Goal: Information Seeking & Learning: Learn about a topic

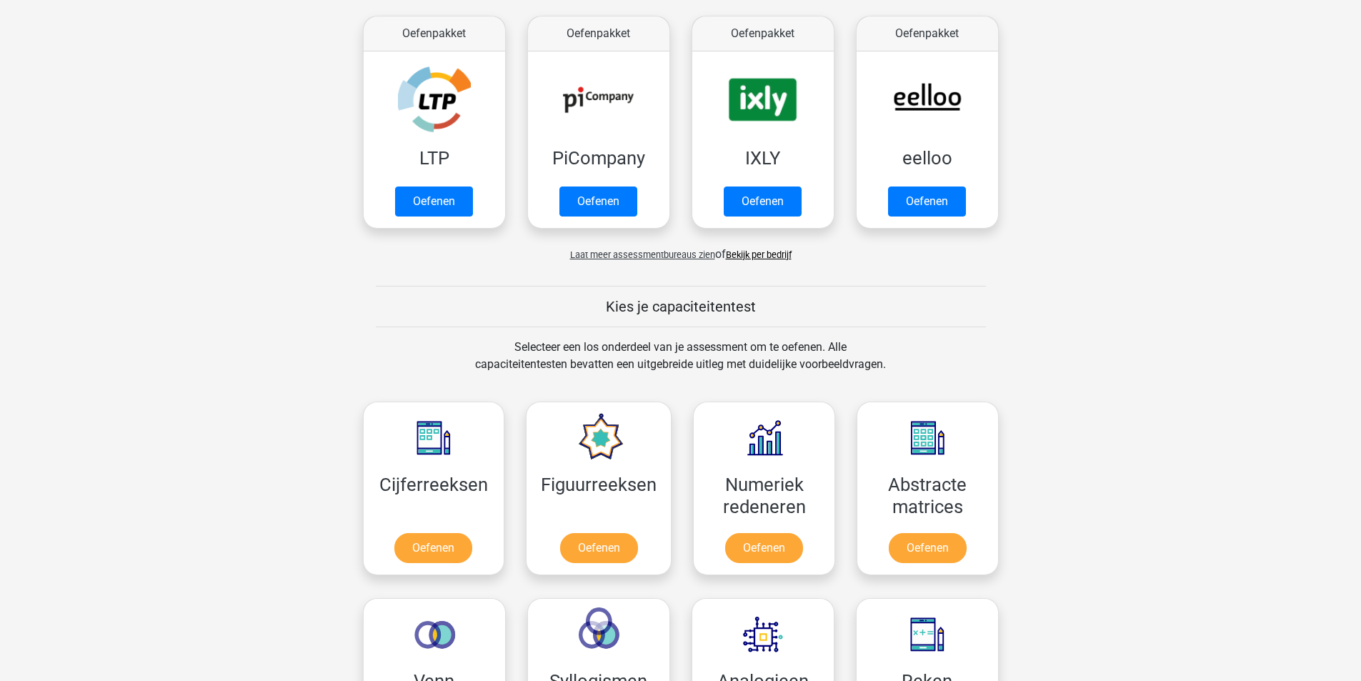
scroll to position [483, 0]
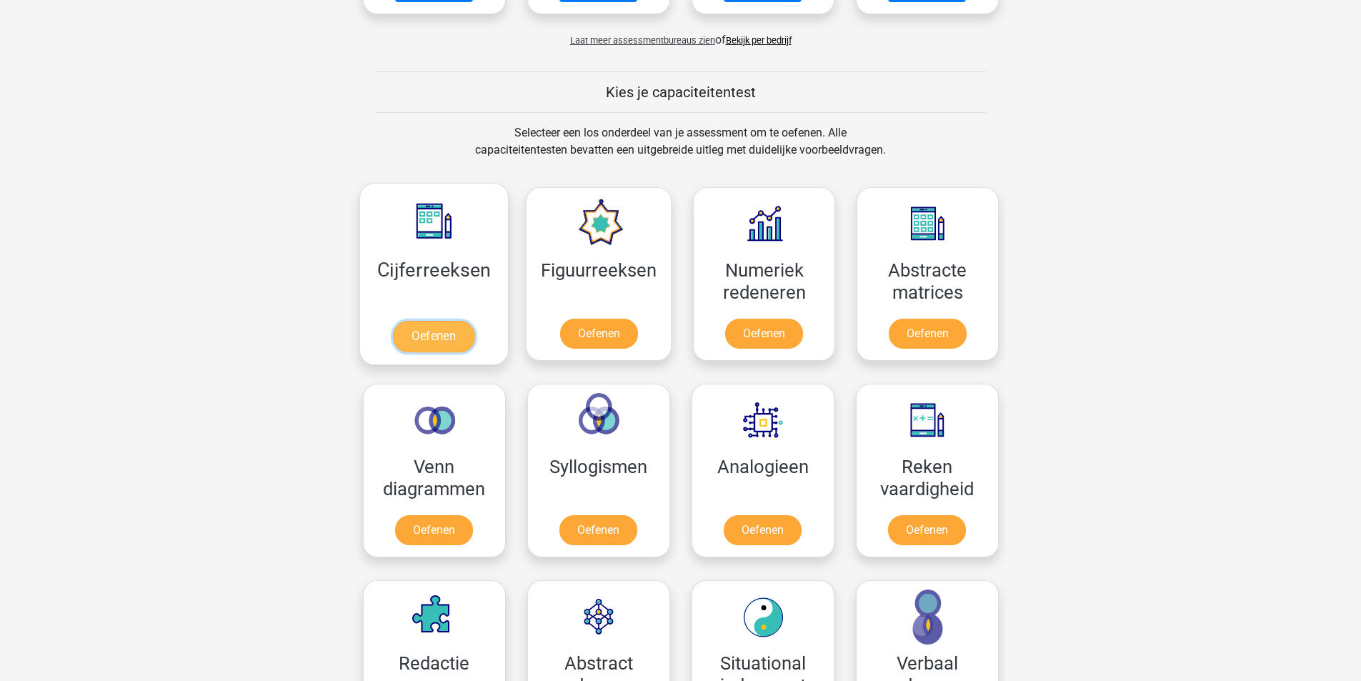
click at [430, 330] on link "Oefenen" at bounding box center [433, 336] width 81 height 31
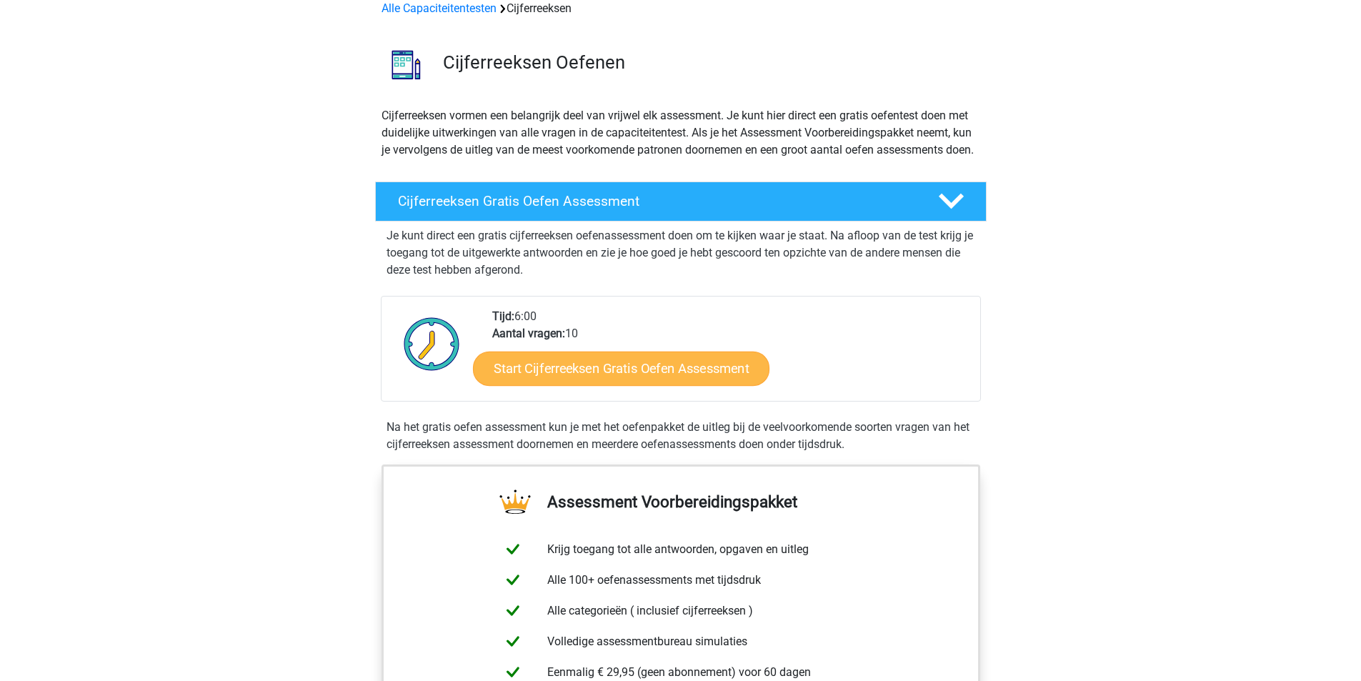
scroll to position [214, 0]
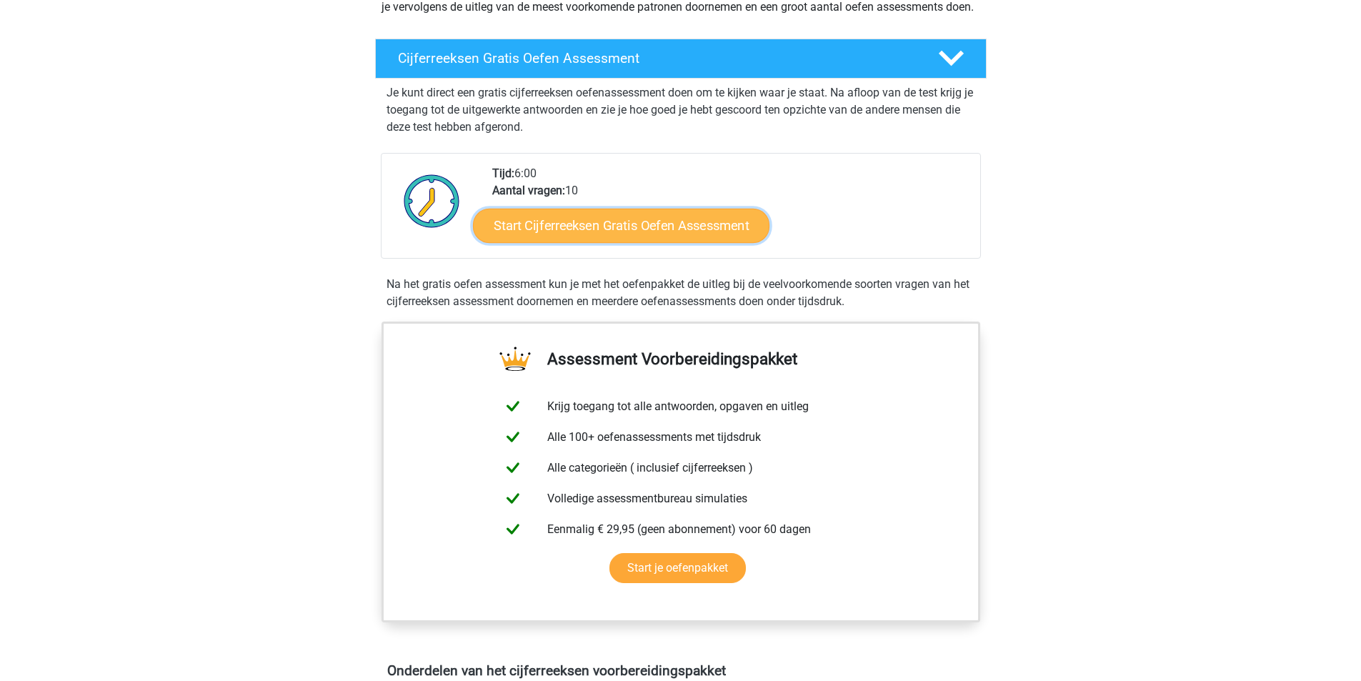
click at [604, 242] on link "Start Cijferreeksen Gratis Oefen Assessment" at bounding box center [621, 225] width 297 height 34
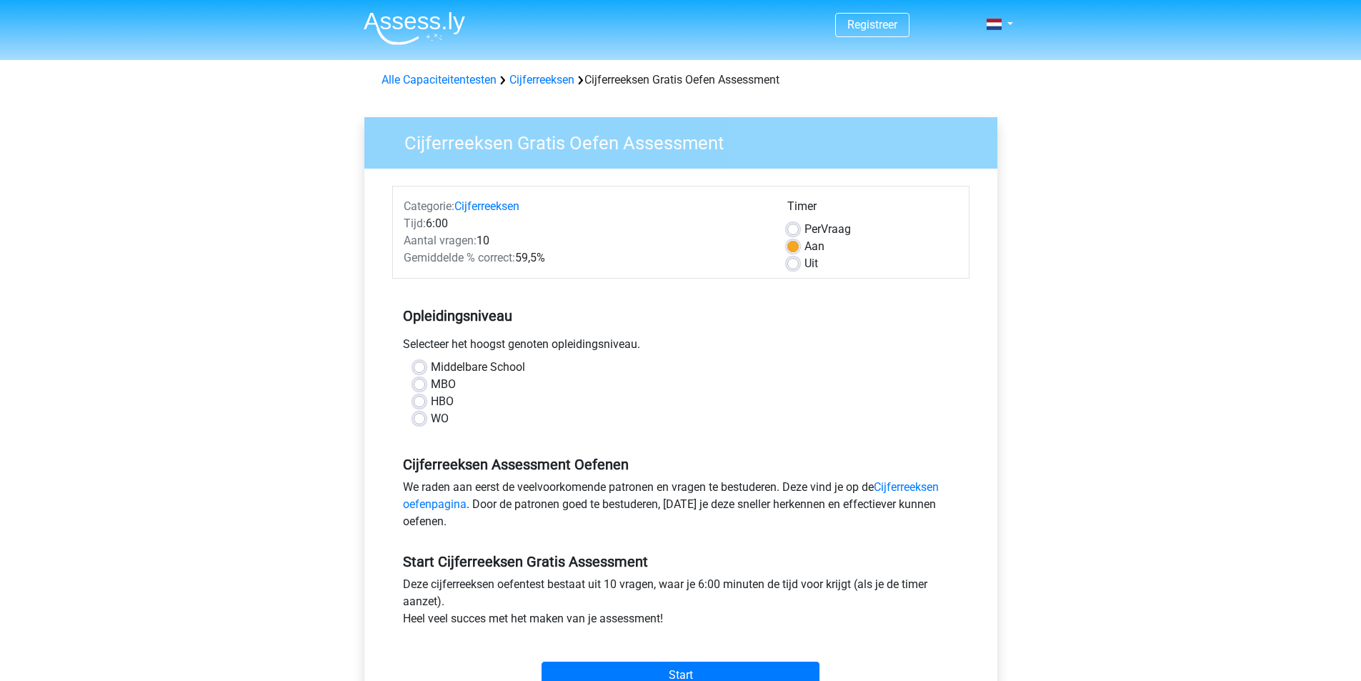
click at [435, 397] on label "HBO" at bounding box center [442, 401] width 23 height 17
click at [425, 397] on input "HBO" at bounding box center [419, 400] width 11 height 14
radio input "true"
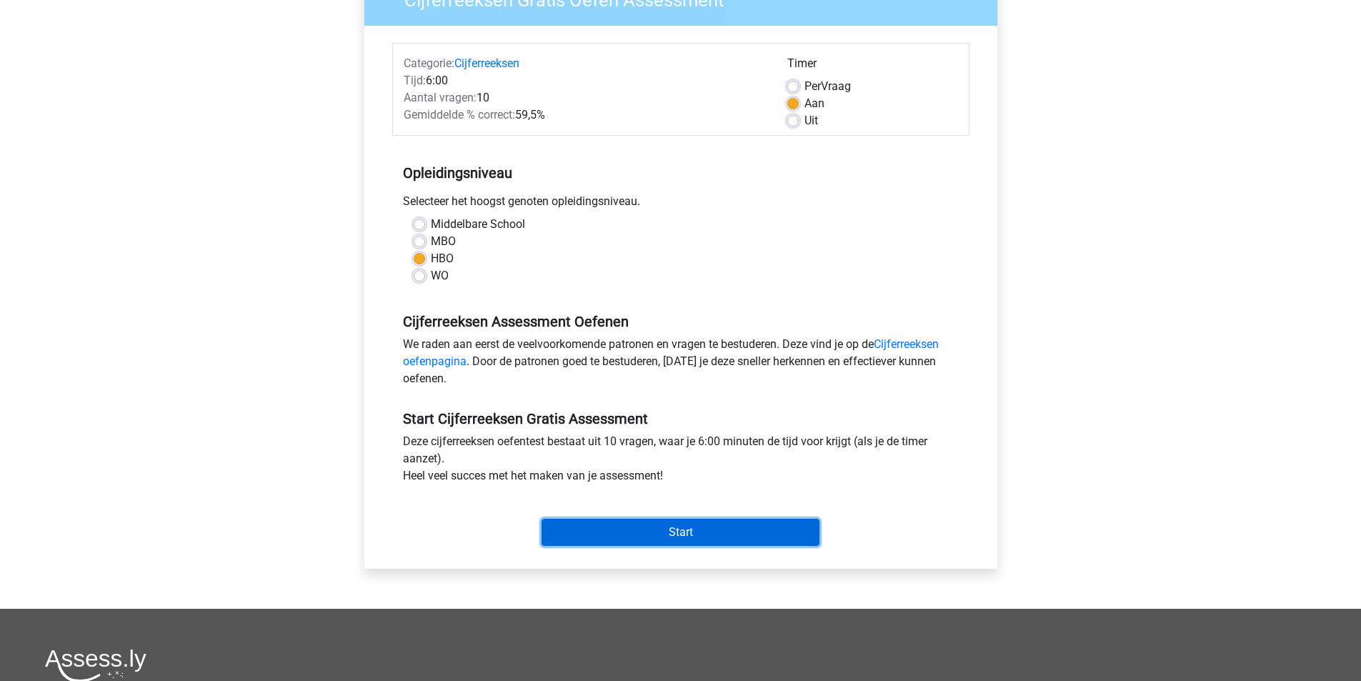
click at [627, 534] on input "Start" at bounding box center [681, 532] width 278 height 27
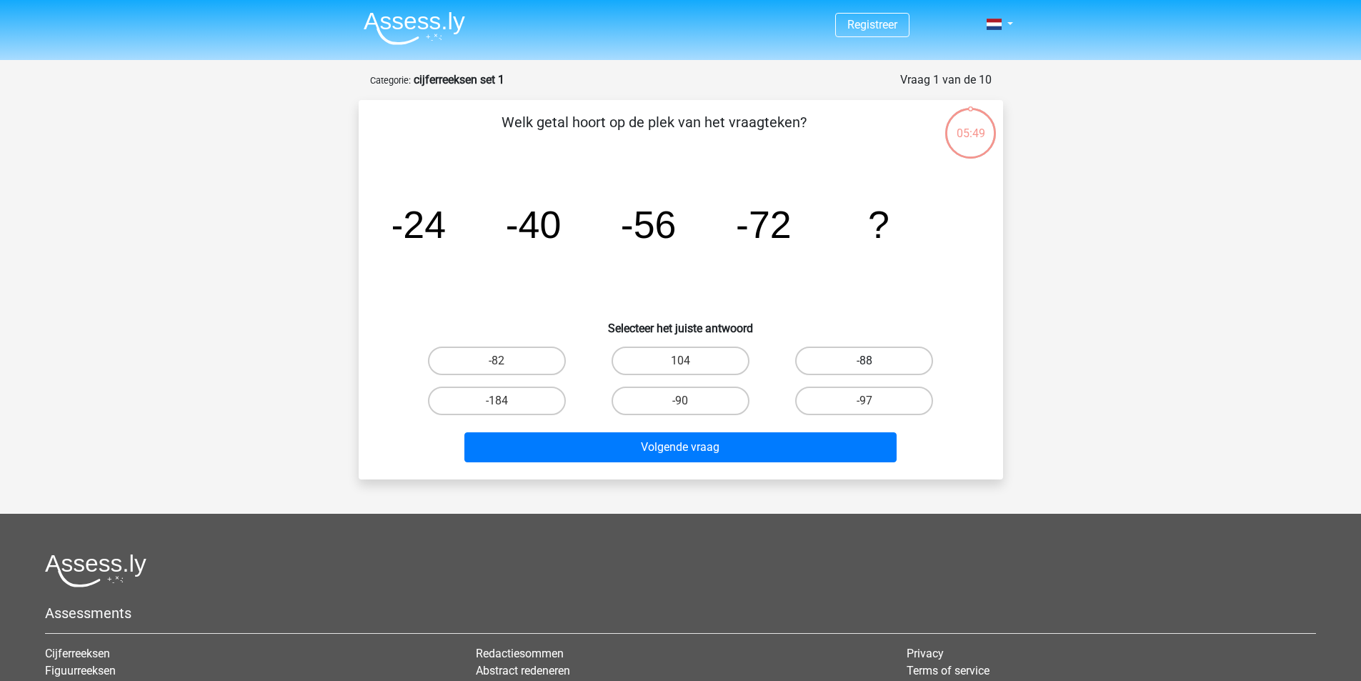
click at [839, 357] on label "-88" at bounding box center [864, 361] width 138 height 29
click at [865, 361] on input "-88" at bounding box center [869, 365] width 9 height 9
radio input "true"
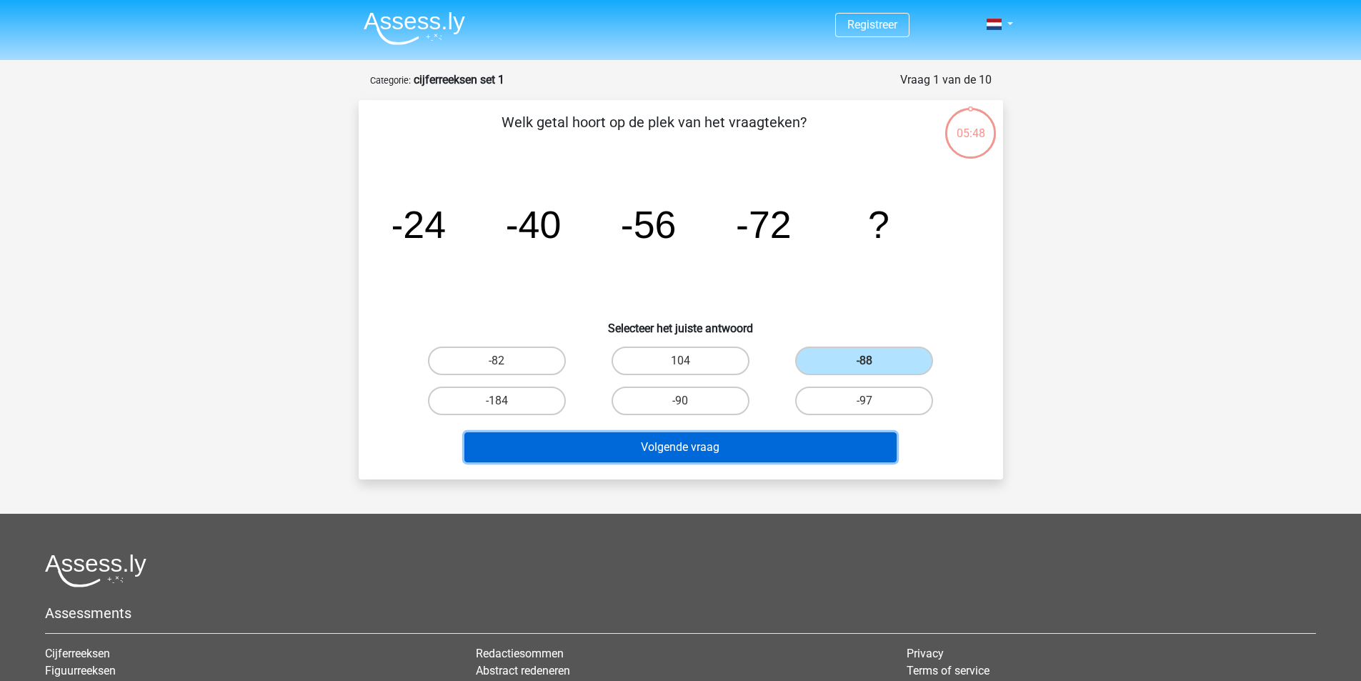
click at [797, 457] on button "Volgende vraag" at bounding box center [680, 447] width 432 height 30
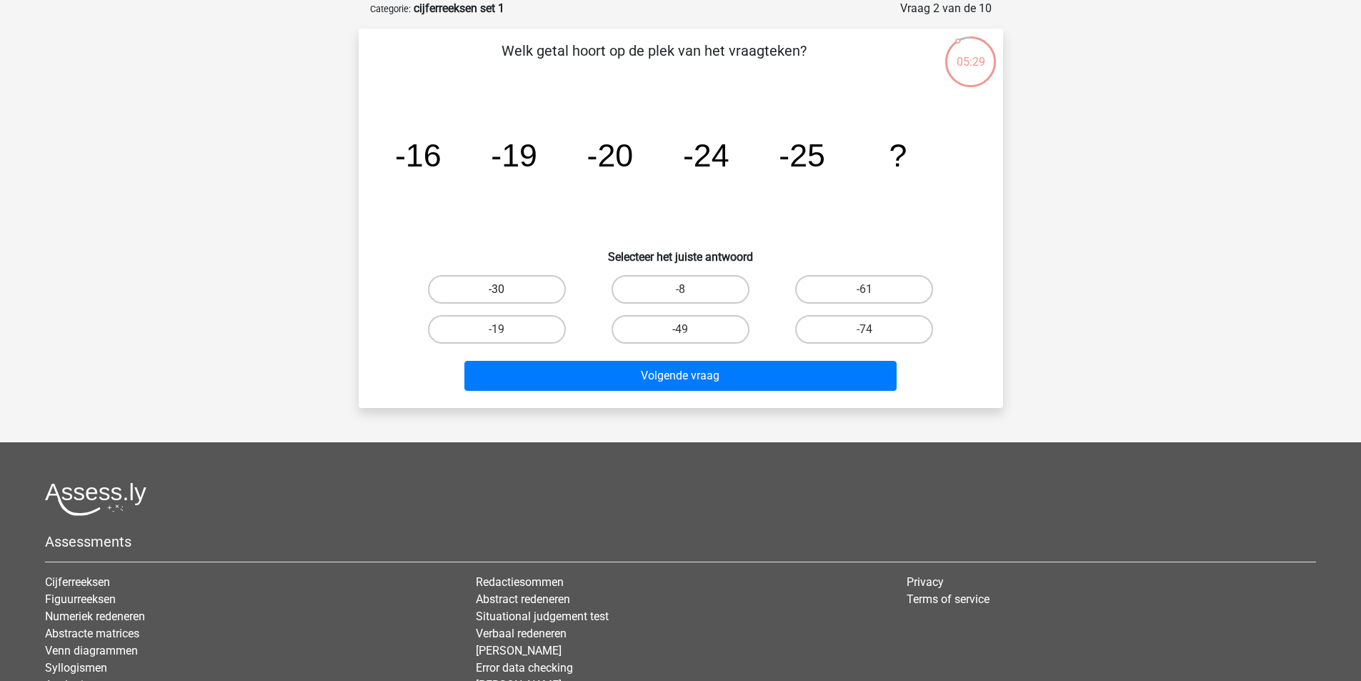
drag, startPoint x: 548, startPoint y: 291, endPoint x: 562, endPoint y: 295, distance: 14.9
click at [549, 291] on label "-30" at bounding box center [497, 289] width 138 height 29
click at [506, 291] on input "-30" at bounding box center [501, 293] width 9 height 9
radio input "true"
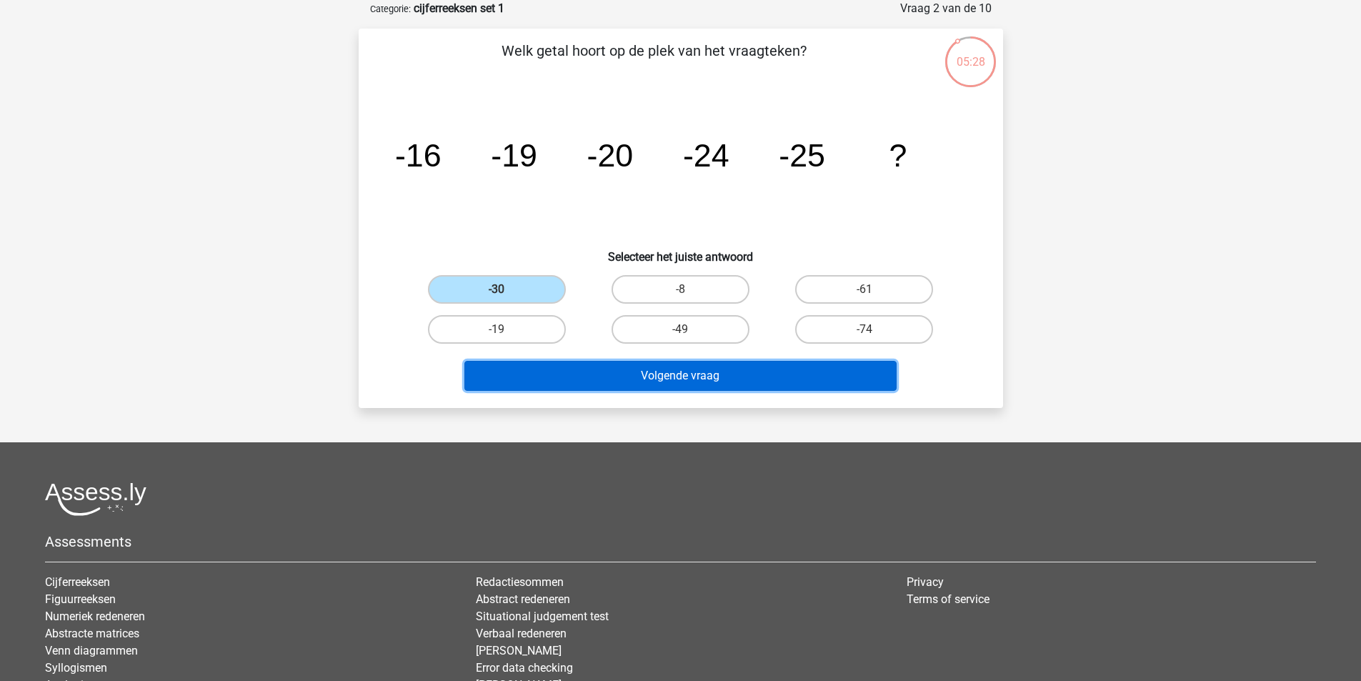
click at [606, 382] on button "Volgende vraag" at bounding box center [680, 376] width 432 height 30
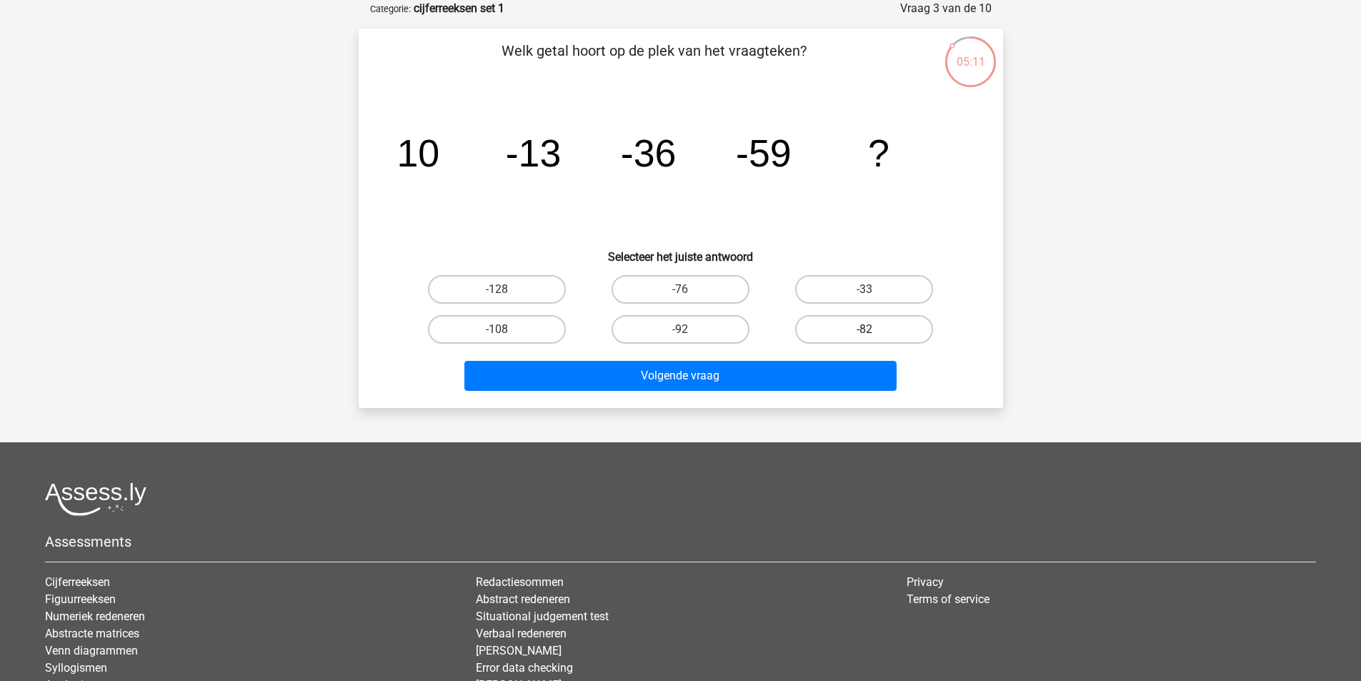
click at [828, 333] on label "-82" at bounding box center [864, 329] width 138 height 29
click at [865, 333] on input "-82" at bounding box center [869, 333] width 9 height 9
radio input "true"
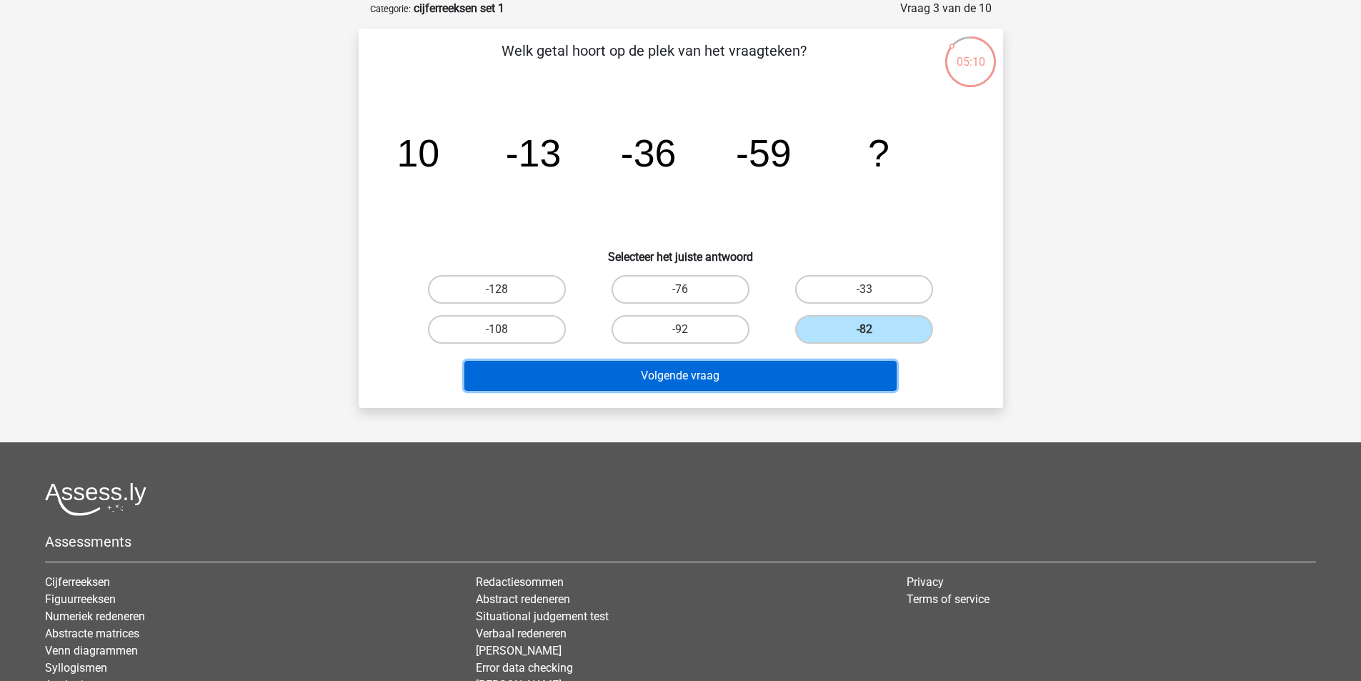
click at [817, 379] on button "Volgende vraag" at bounding box center [680, 376] width 432 height 30
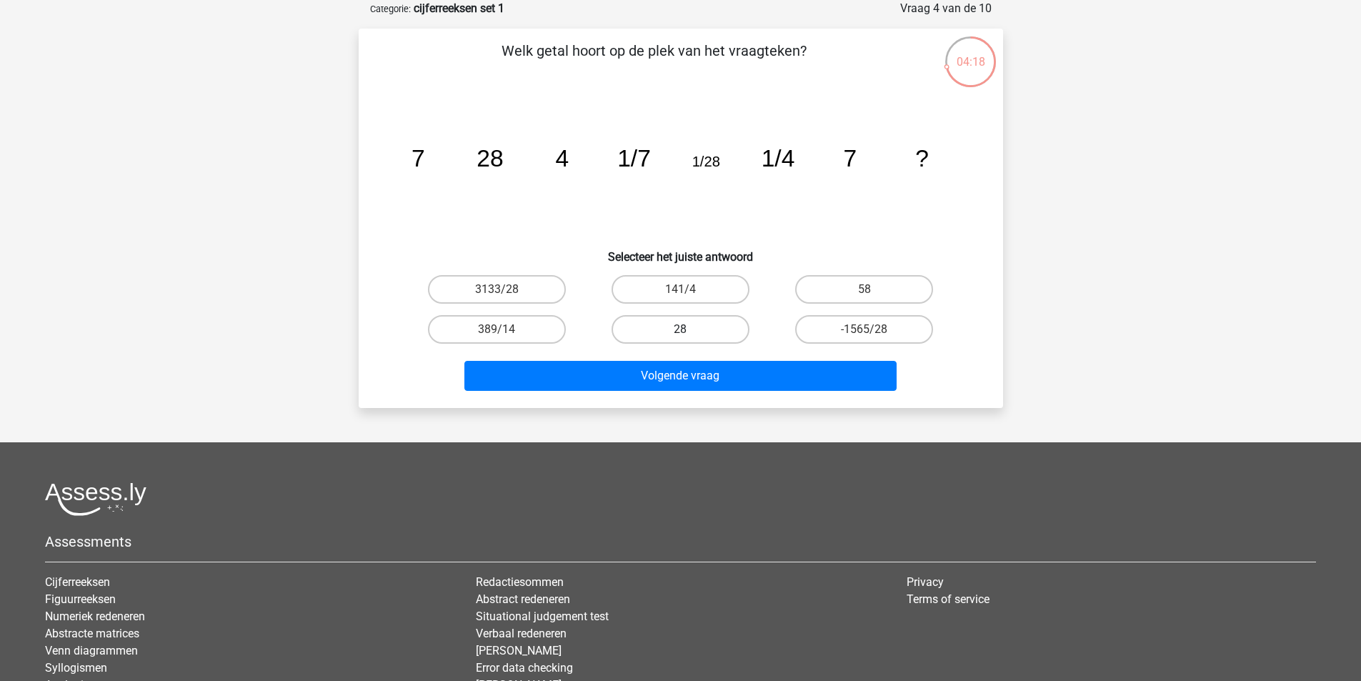
click at [734, 328] on label "28" at bounding box center [681, 329] width 138 height 29
click at [690, 329] on input "28" at bounding box center [684, 333] width 9 height 9
radio input "true"
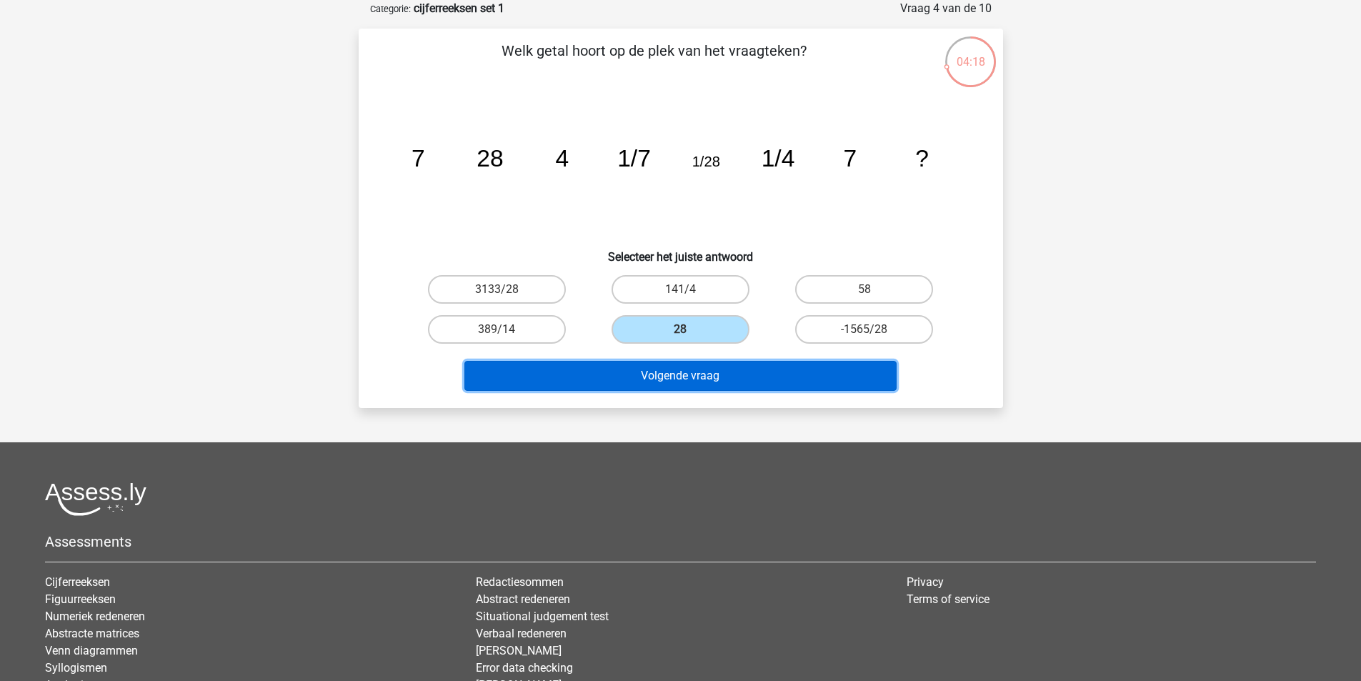
click at [724, 367] on button "Volgende vraag" at bounding box center [680, 376] width 432 height 30
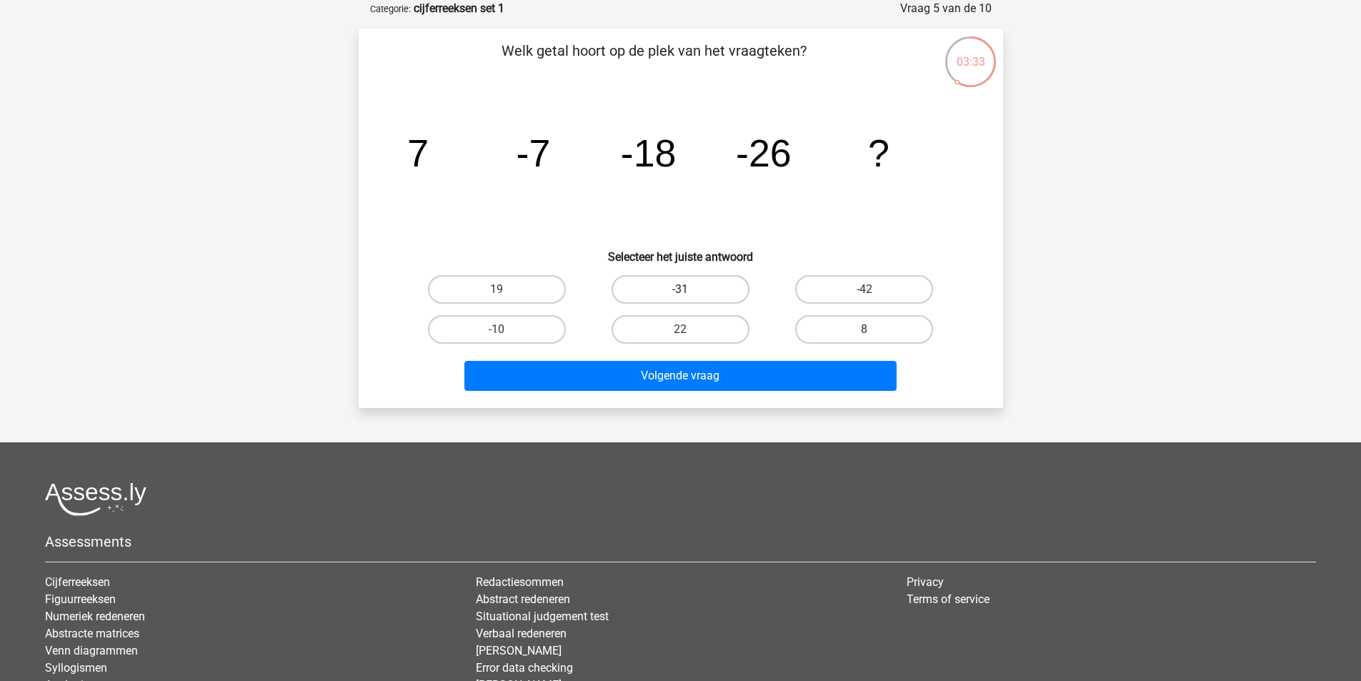
click at [705, 289] on label "-31" at bounding box center [681, 289] width 138 height 29
click at [690, 289] on input "-31" at bounding box center [684, 293] width 9 height 9
radio input "true"
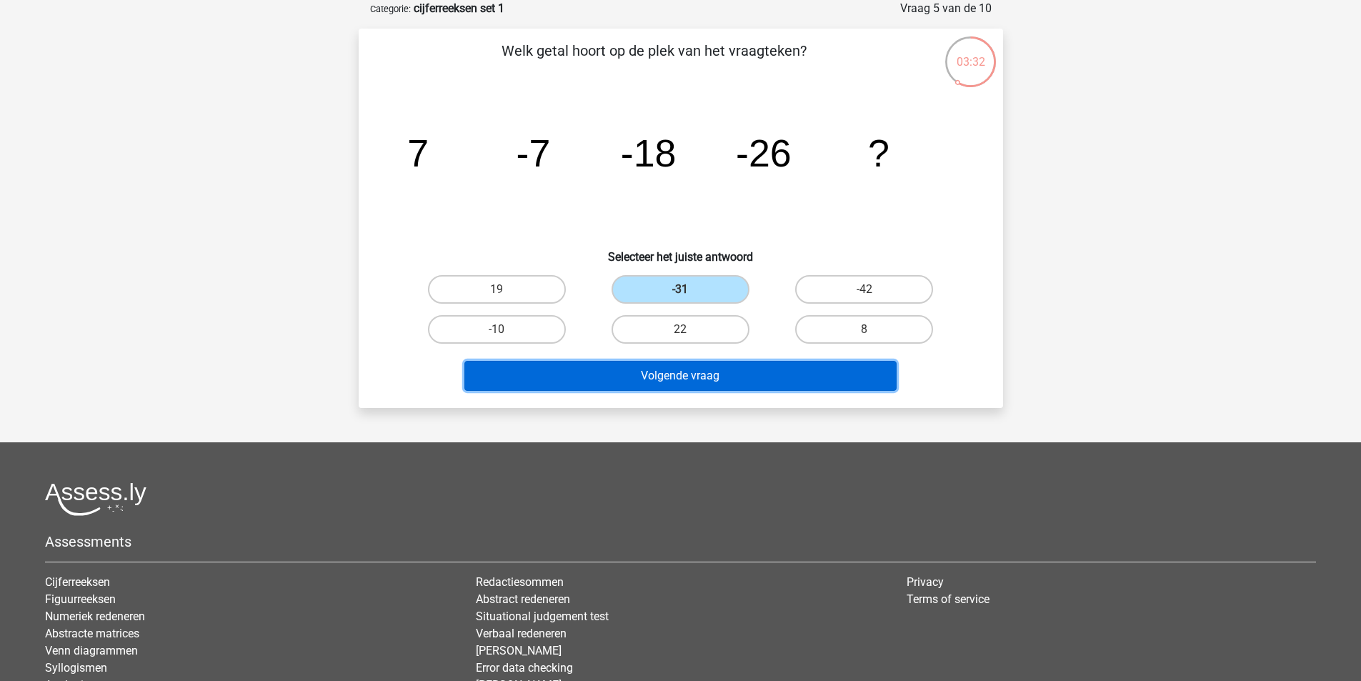
click at [736, 381] on button "Volgende vraag" at bounding box center [680, 376] width 432 height 30
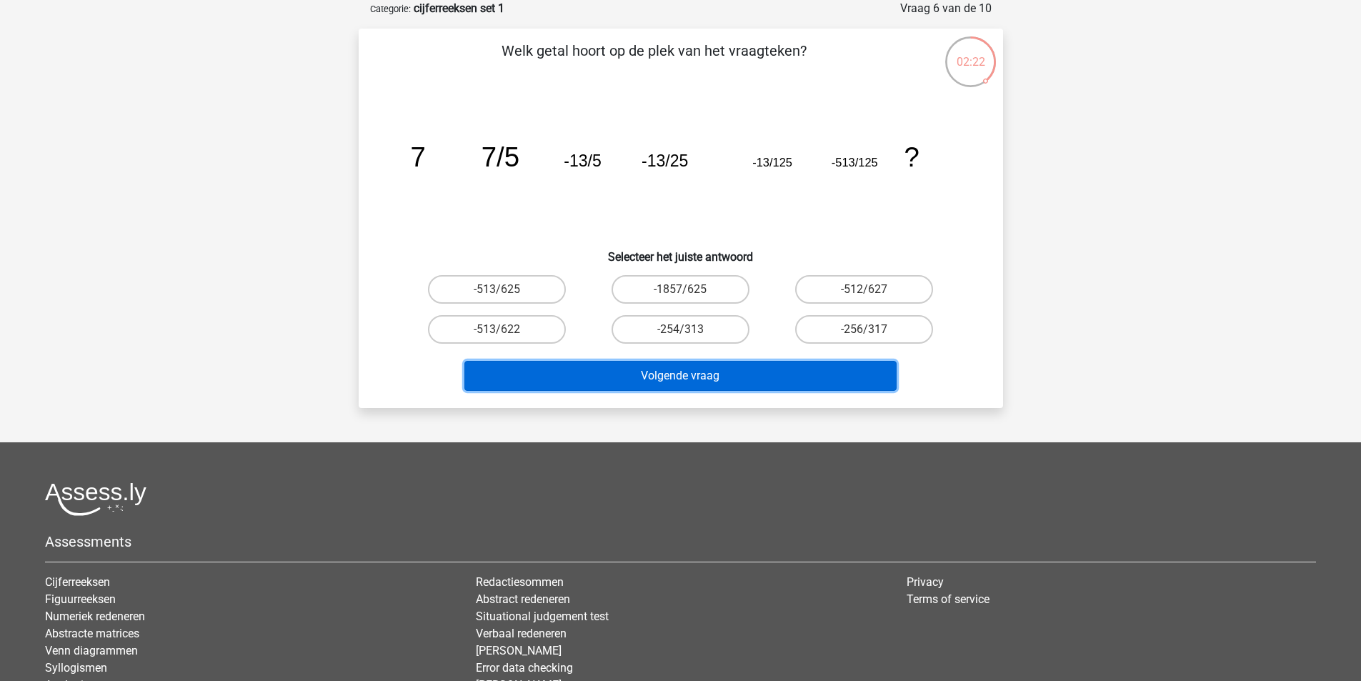
click at [702, 379] on button "Volgende vraag" at bounding box center [680, 376] width 432 height 30
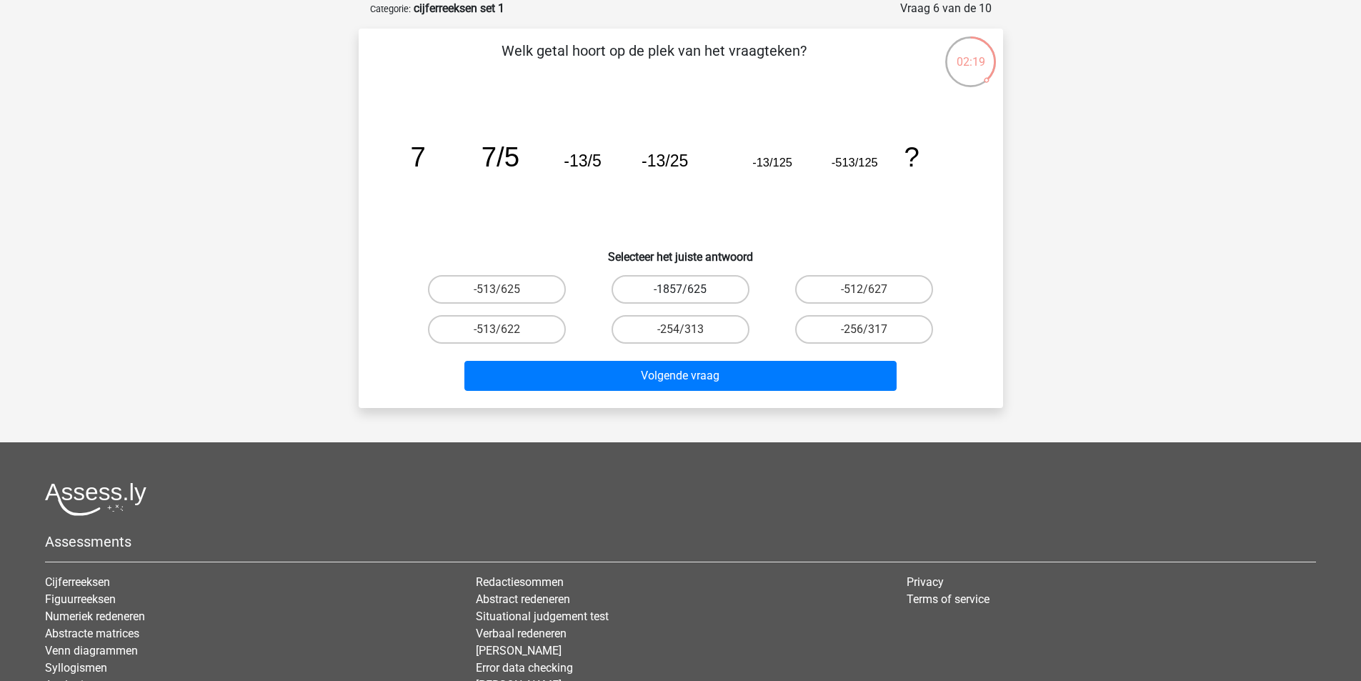
click at [717, 294] on label "-1857/625" at bounding box center [681, 289] width 138 height 29
click at [690, 294] on input "-1857/625" at bounding box center [684, 293] width 9 height 9
radio input "true"
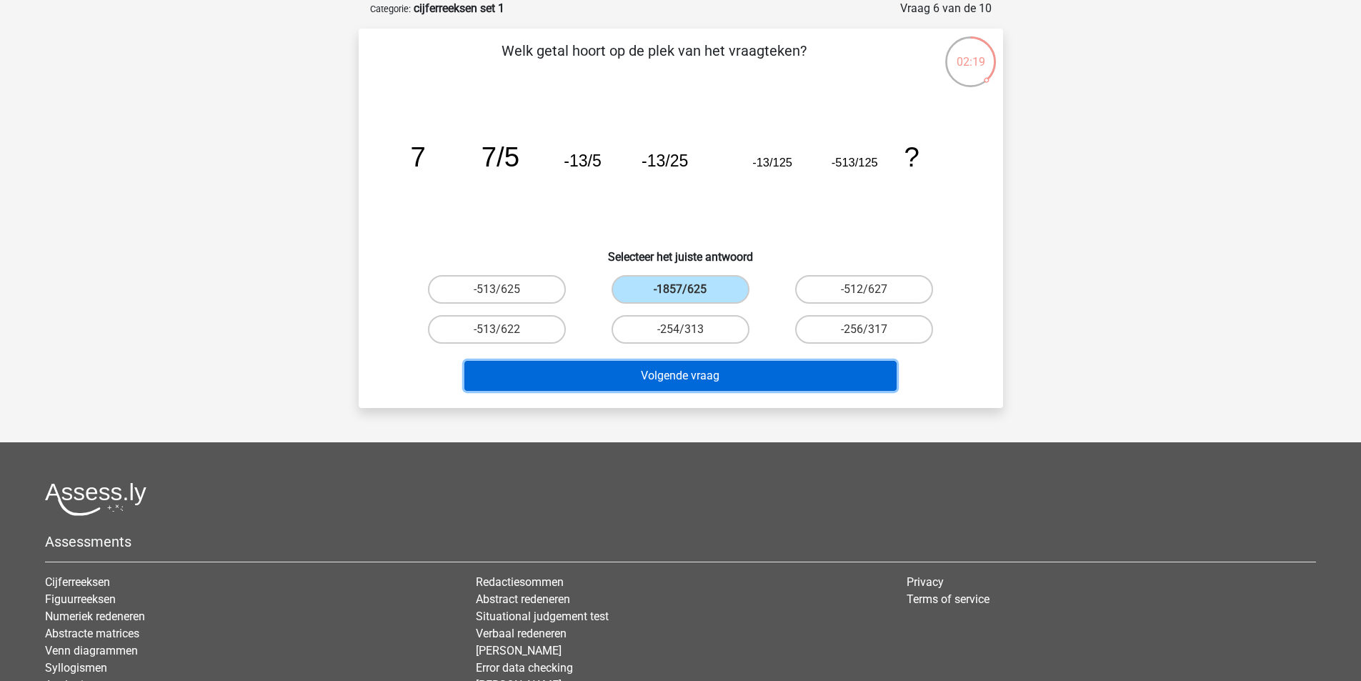
click at [713, 364] on button "Volgende vraag" at bounding box center [680, 376] width 432 height 30
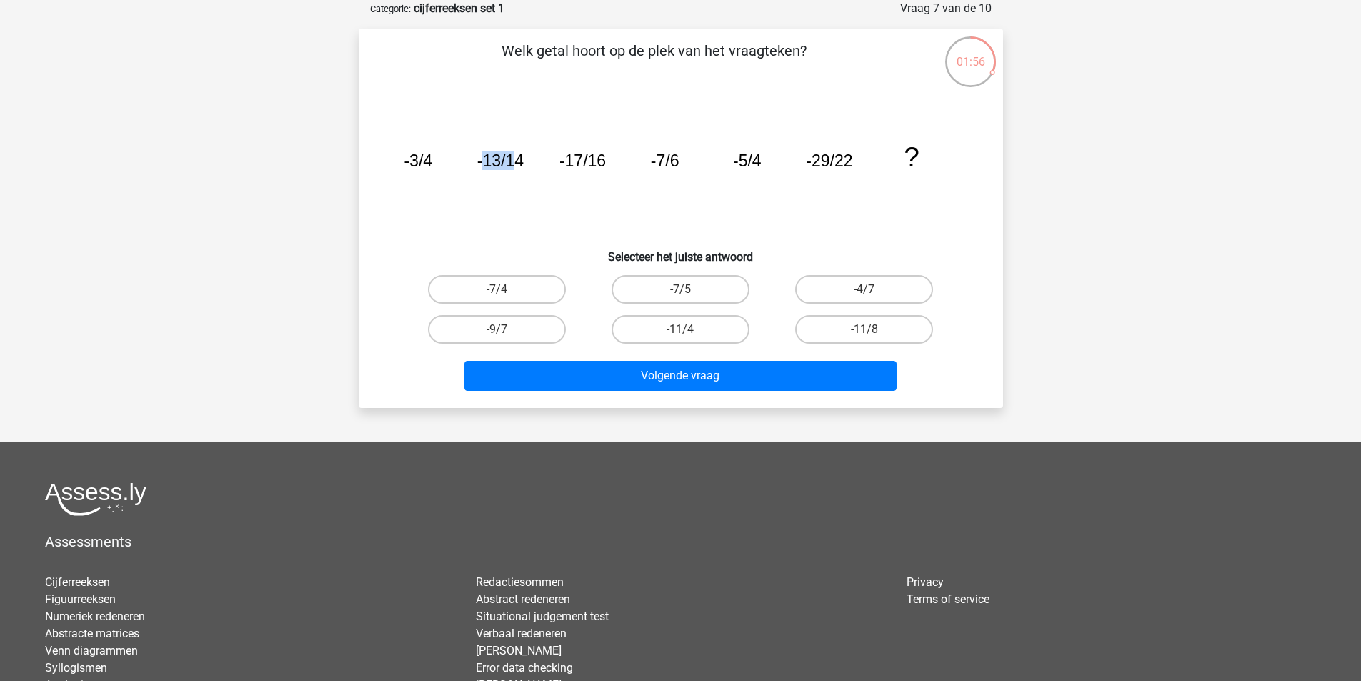
drag, startPoint x: 483, startPoint y: 167, endPoint x: 511, endPoint y: 174, distance: 28.8
click at [511, 174] on icon "image/svg+xml -3/4 -13/14 -17/16 -7/6 -5/4 -29/22 ?" at bounding box center [681, 166] width 576 height 144
click at [432, 160] on tspan "-13/14" at bounding box center [418, 160] width 29 height 19
click at [861, 334] on label "-11/8" at bounding box center [864, 329] width 138 height 29
click at [865, 334] on input "-11/8" at bounding box center [869, 333] width 9 height 9
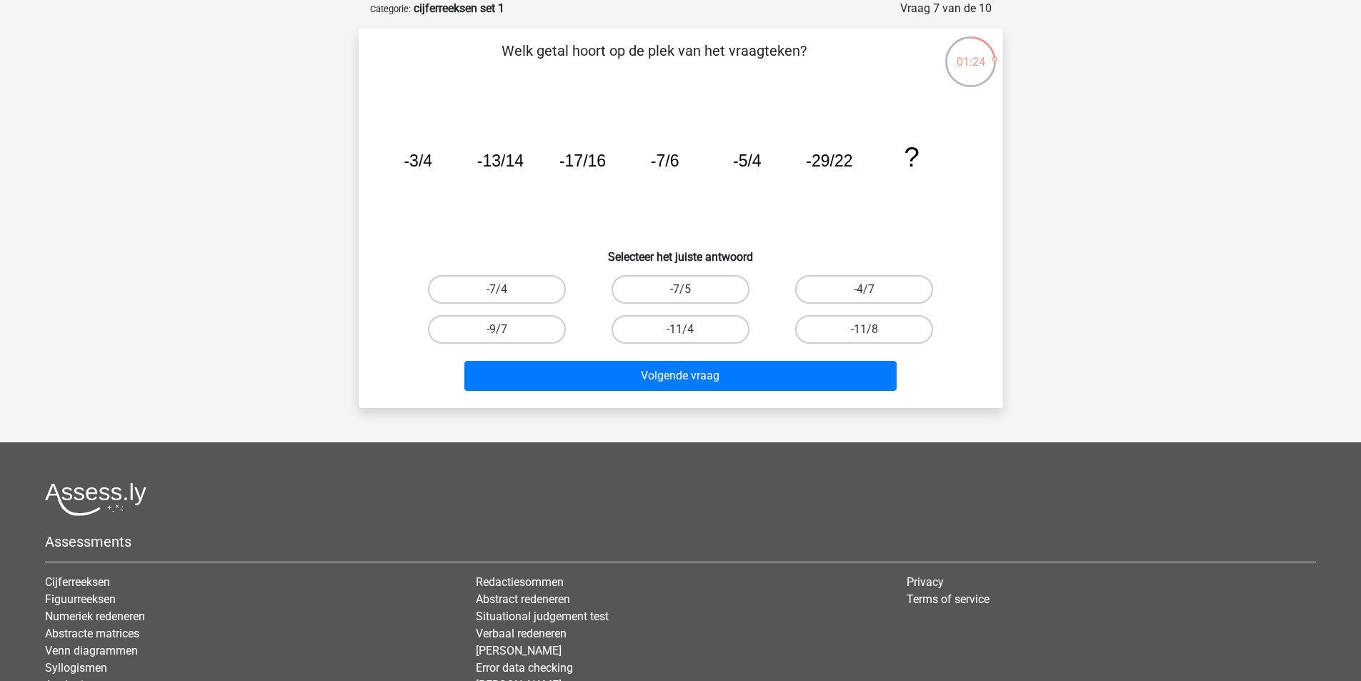
radio input "true"
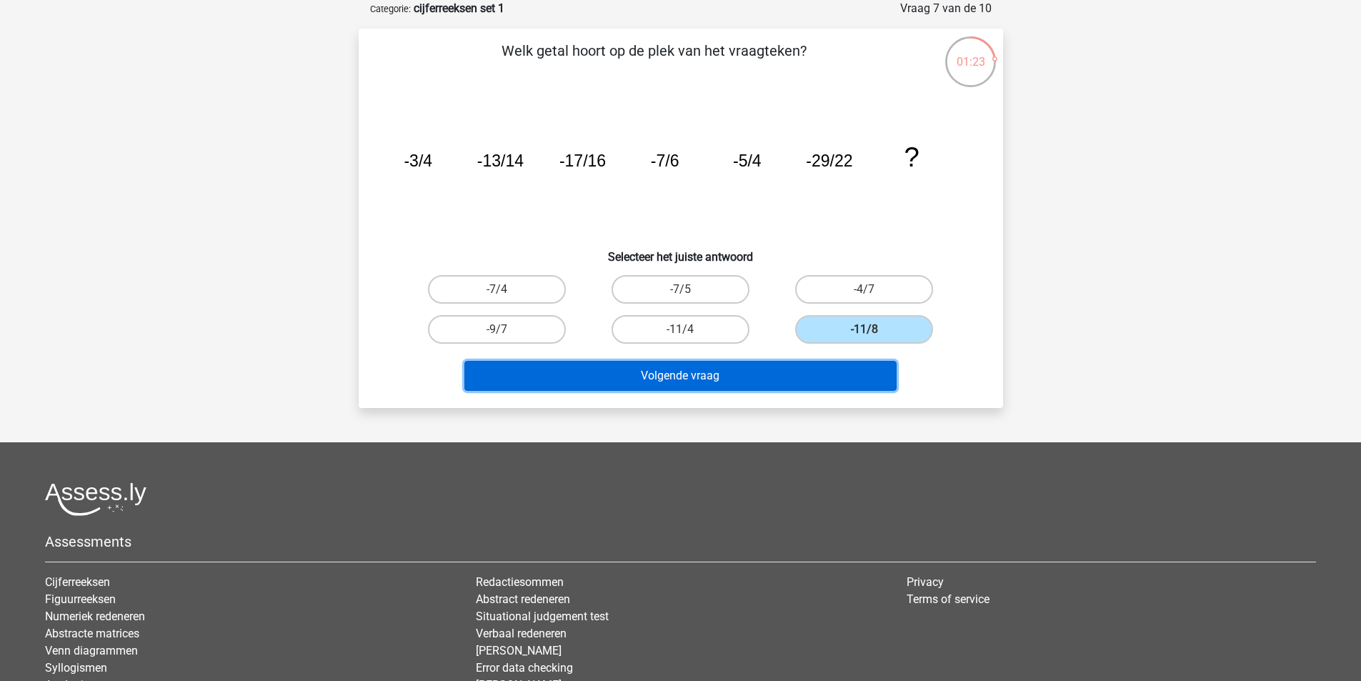
click at [843, 383] on button "Volgende vraag" at bounding box center [680, 376] width 432 height 30
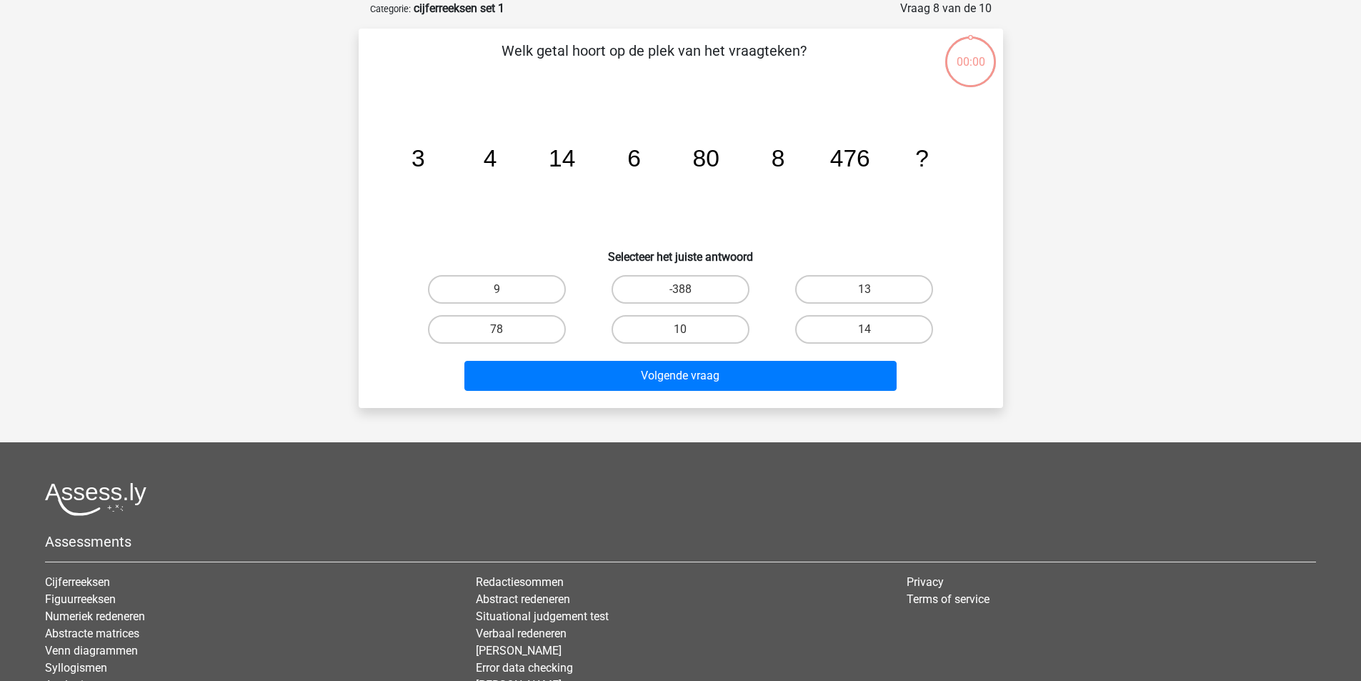
scroll to position [71, 0]
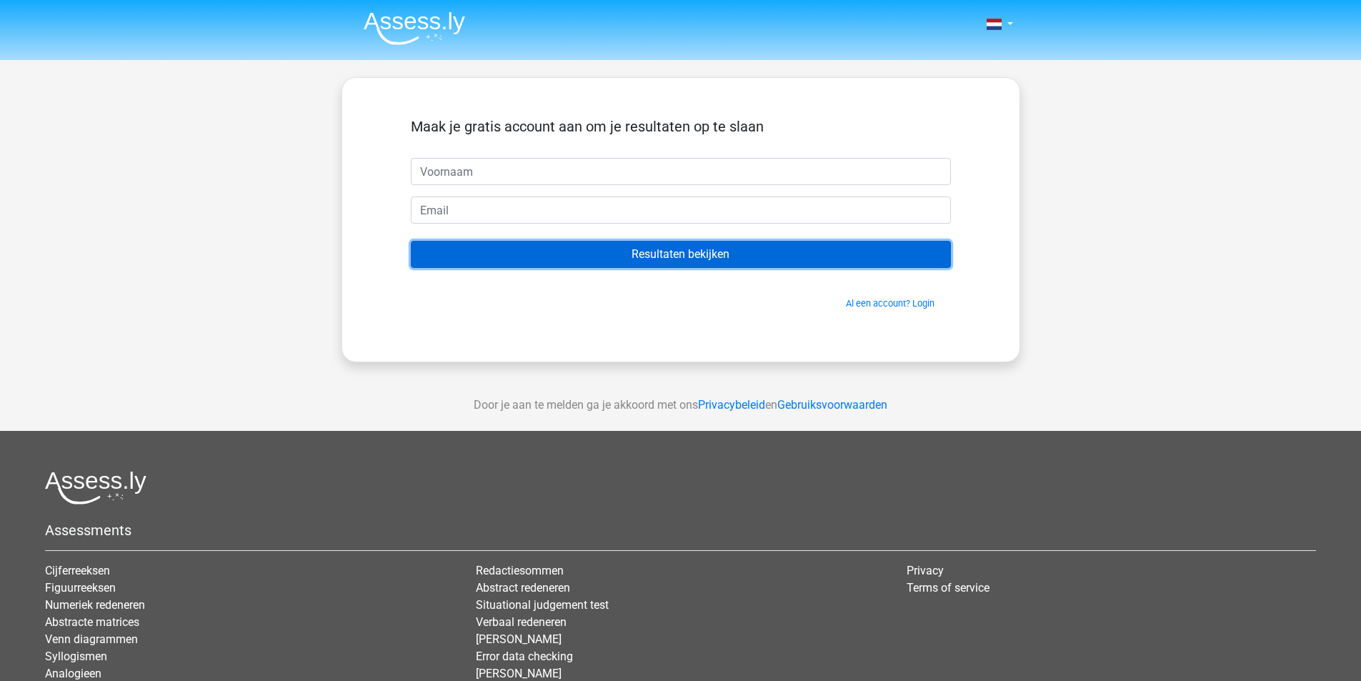
click at [744, 255] on input "Resultaten bekijken" at bounding box center [681, 254] width 540 height 27
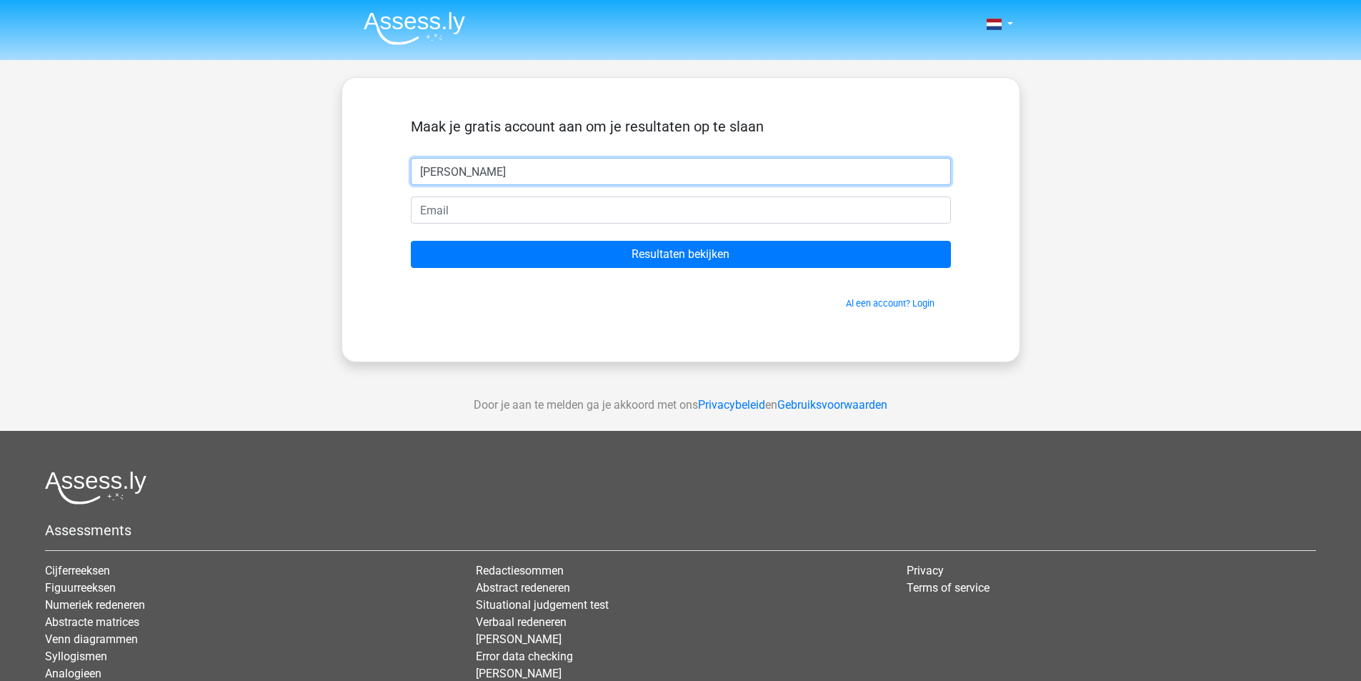
type input "Aidan"
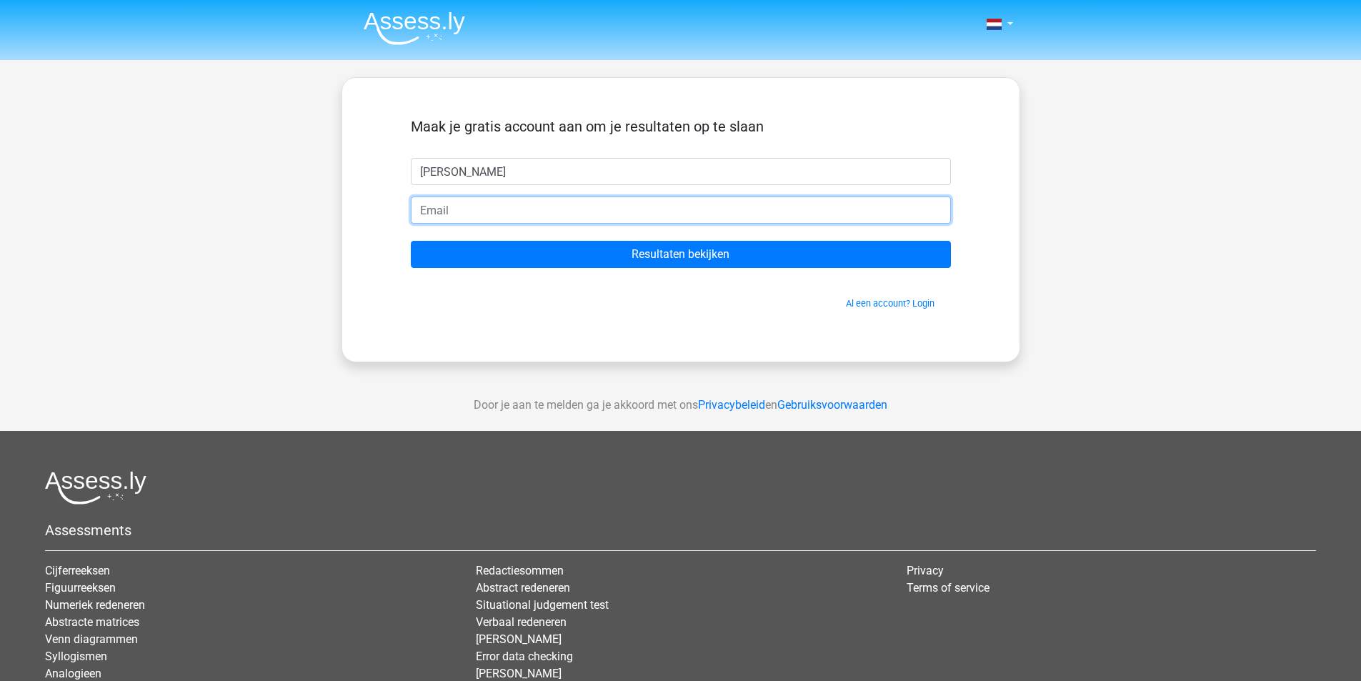
click at [459, 214] on input "email" at bounding box center [681, 210] width 540 height 27
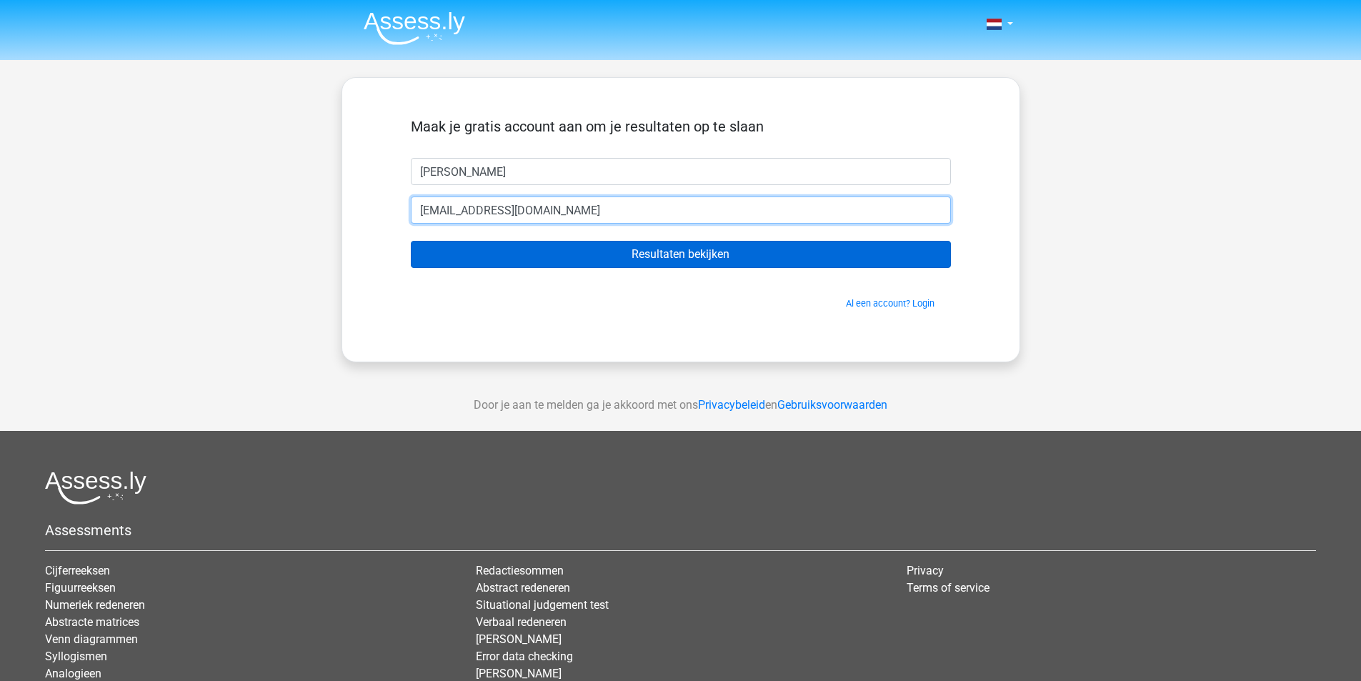
type input "[EMAIL_ADDRESS][DOMAIN_NAME]"
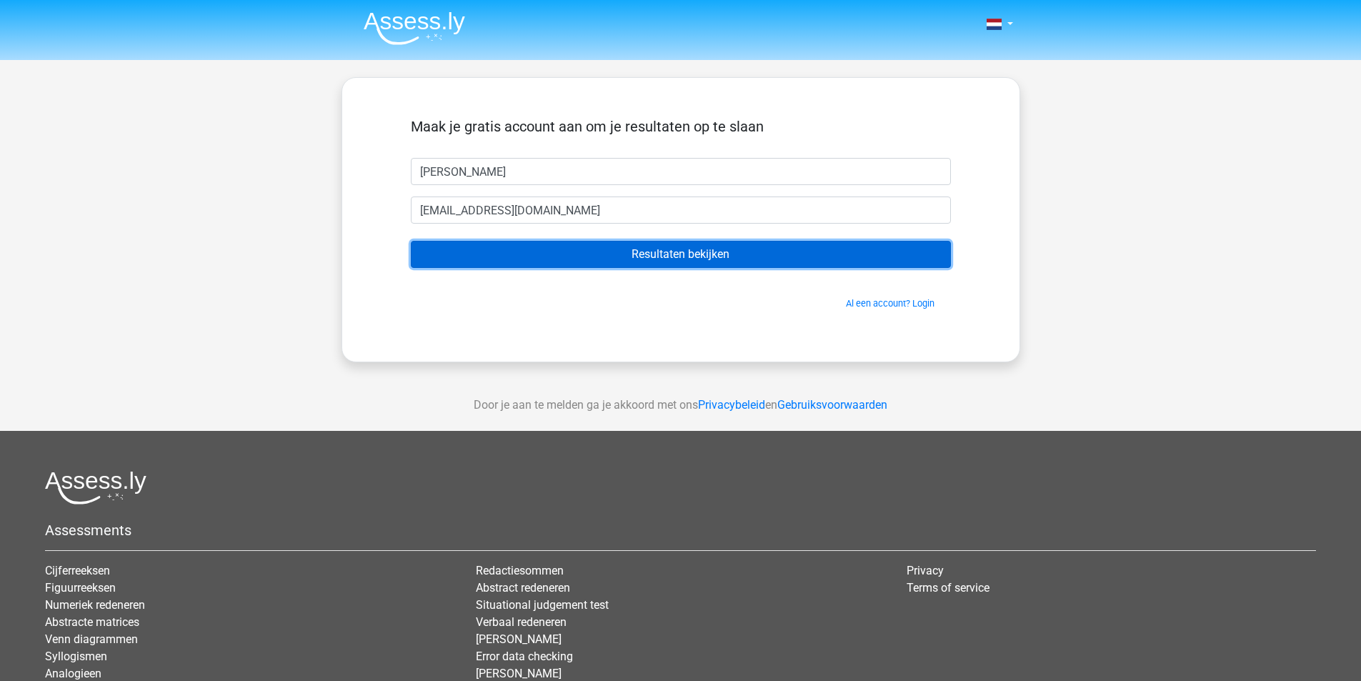
click at [687, 256] on input "Resultaten bekijken" at bounding box center [681, 254] width 540 height 27
click at [742, 247] on input "Resultaten bekijken" at bounding box center [681, 254] width 540 height 27
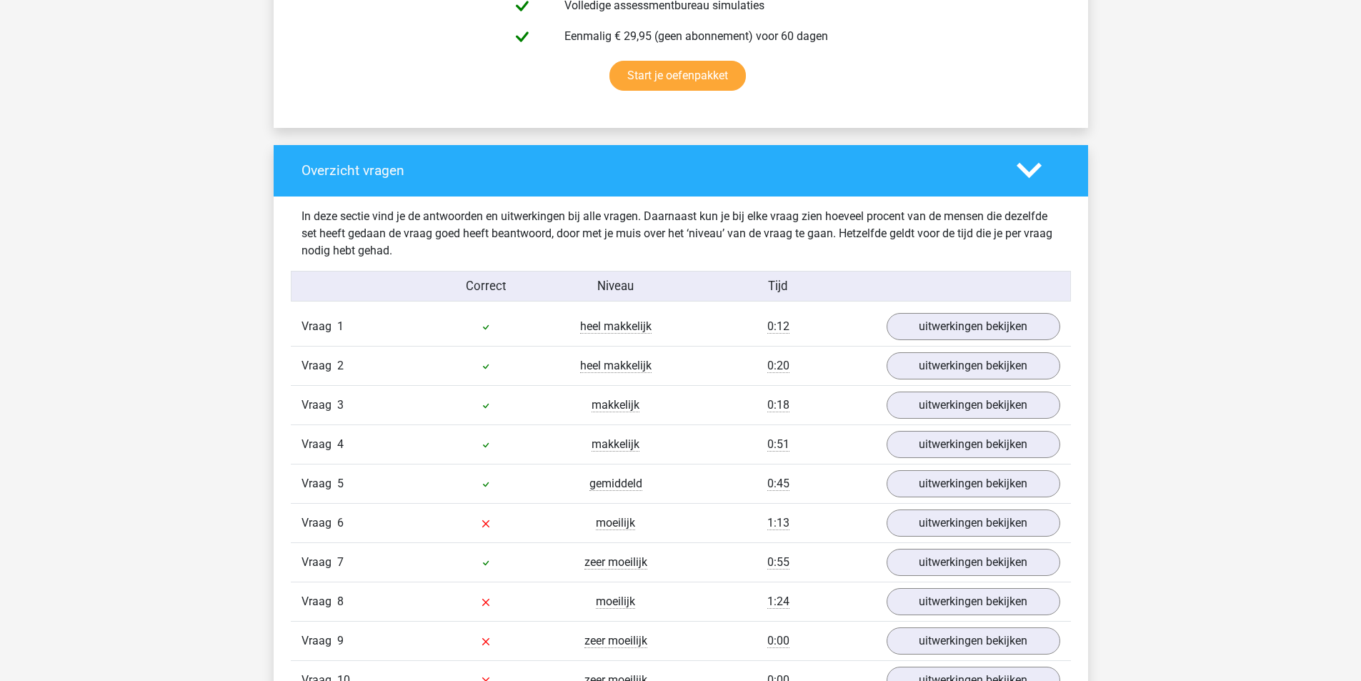
scroll to position [1000, 0]
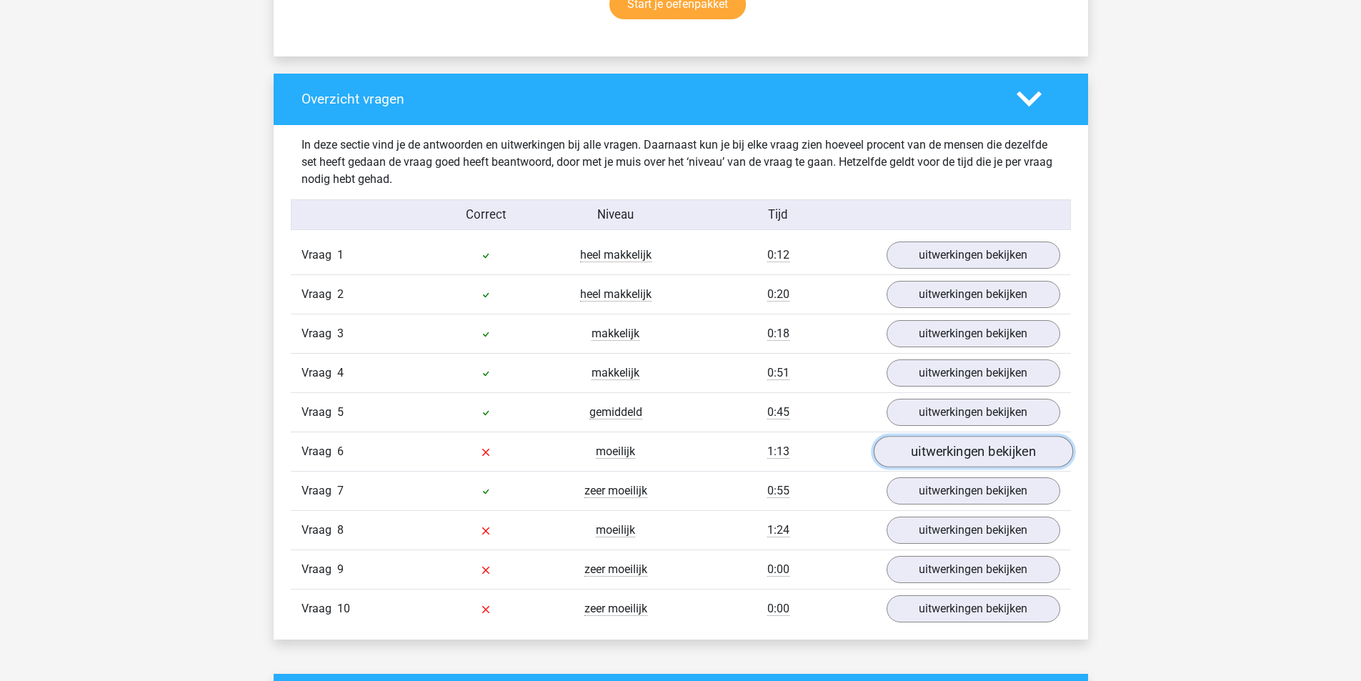
click at [958, 455] on link "uitwerkingen bekijken" at bounding box center [972, 451] width 199 height 31
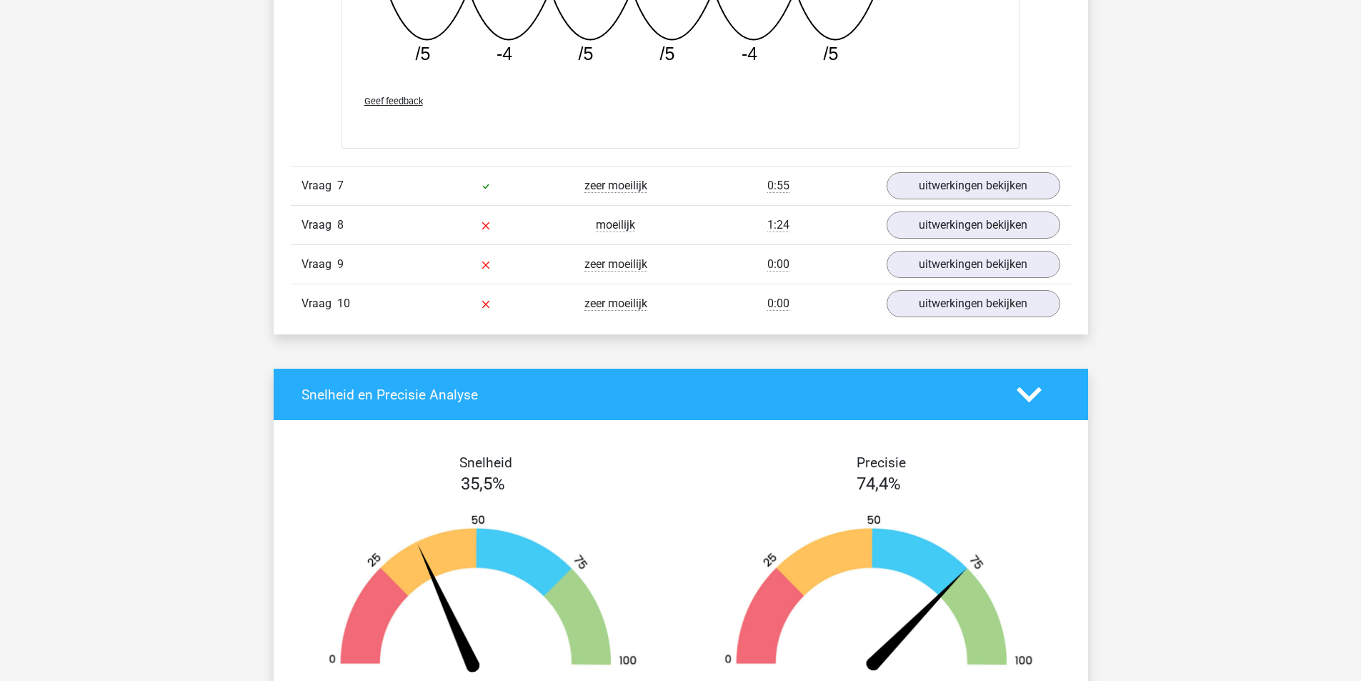
scroll to position [1715, 0]
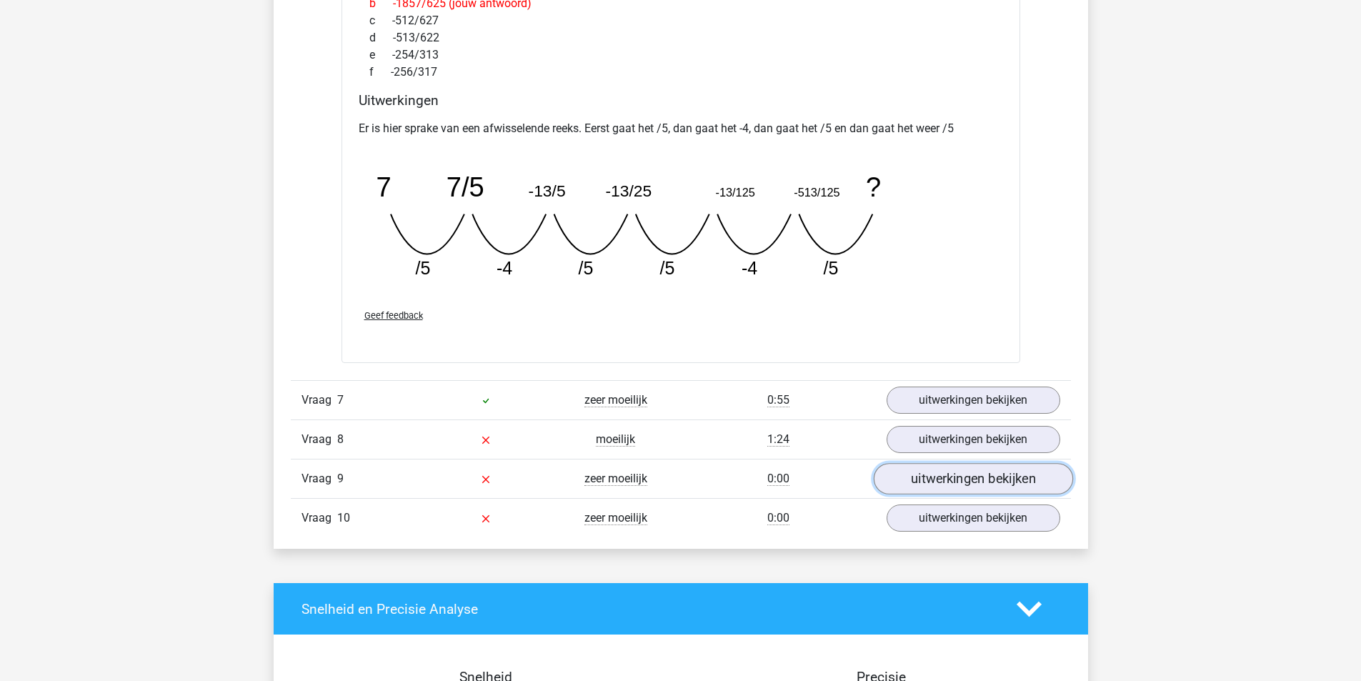
click at [975, 479] on link "uitwerkingen bekijken" at bounding box center [972, 479] width 199 height 31
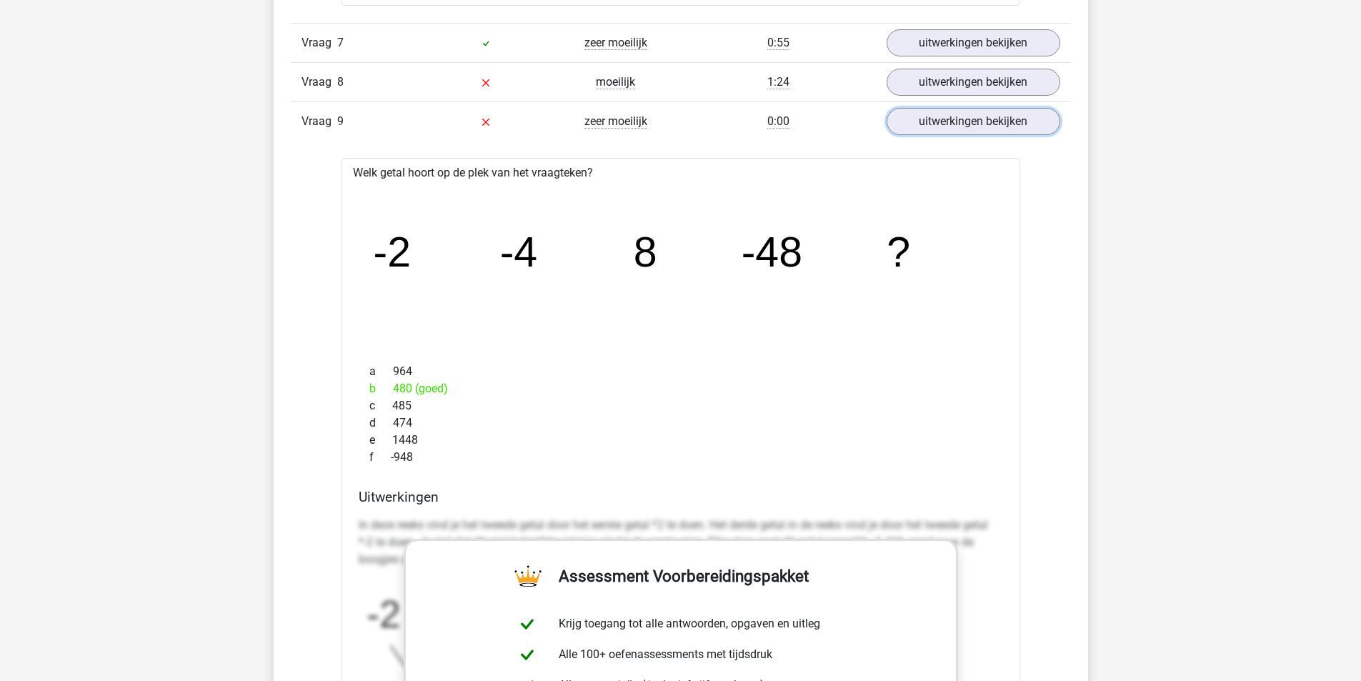
scroll to position [1786, 0]
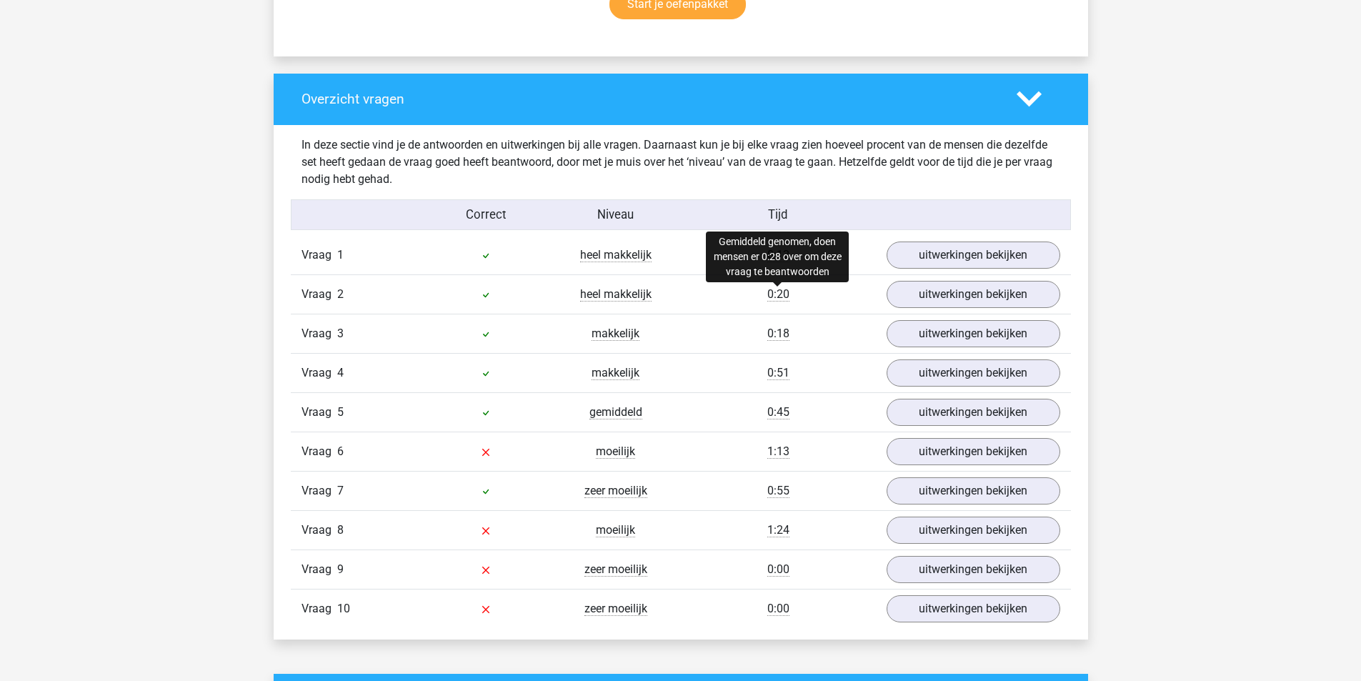
scroll to position [1072, 0]
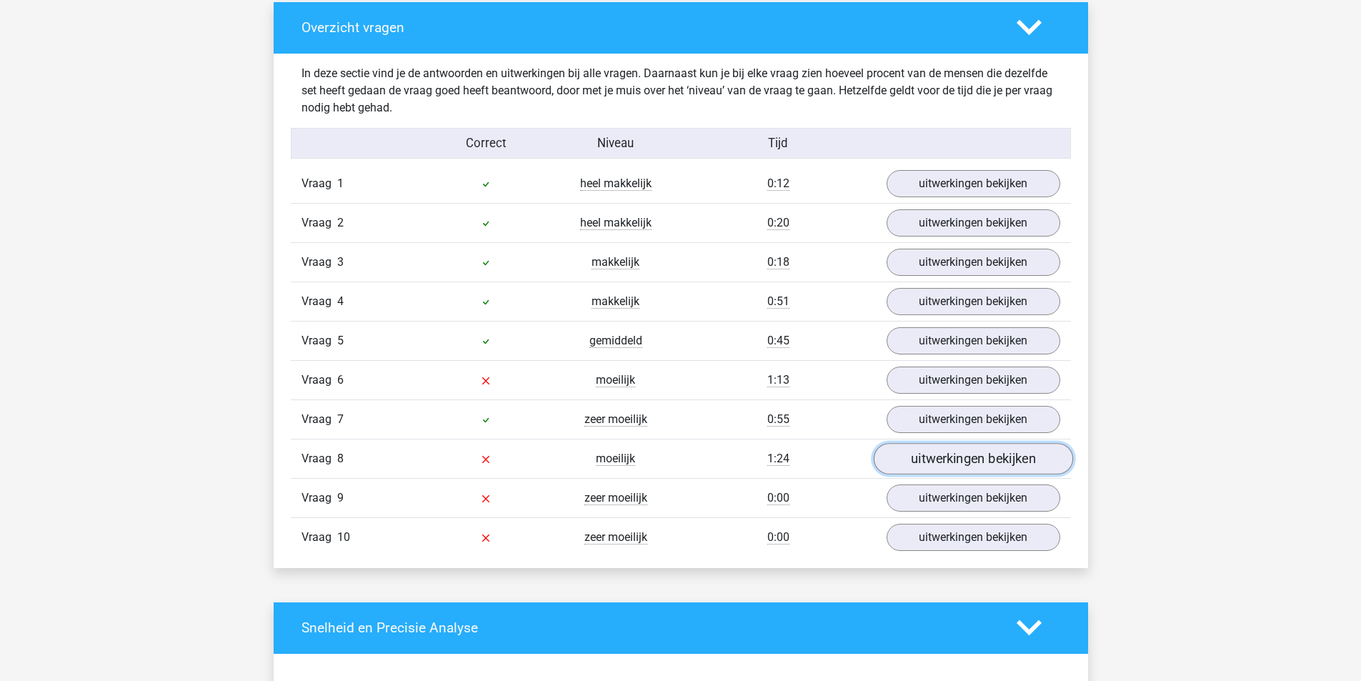
click at [962, 464] on link "uitwerkingen bekijken" at bounding box center [972, 458] width 199 height 31
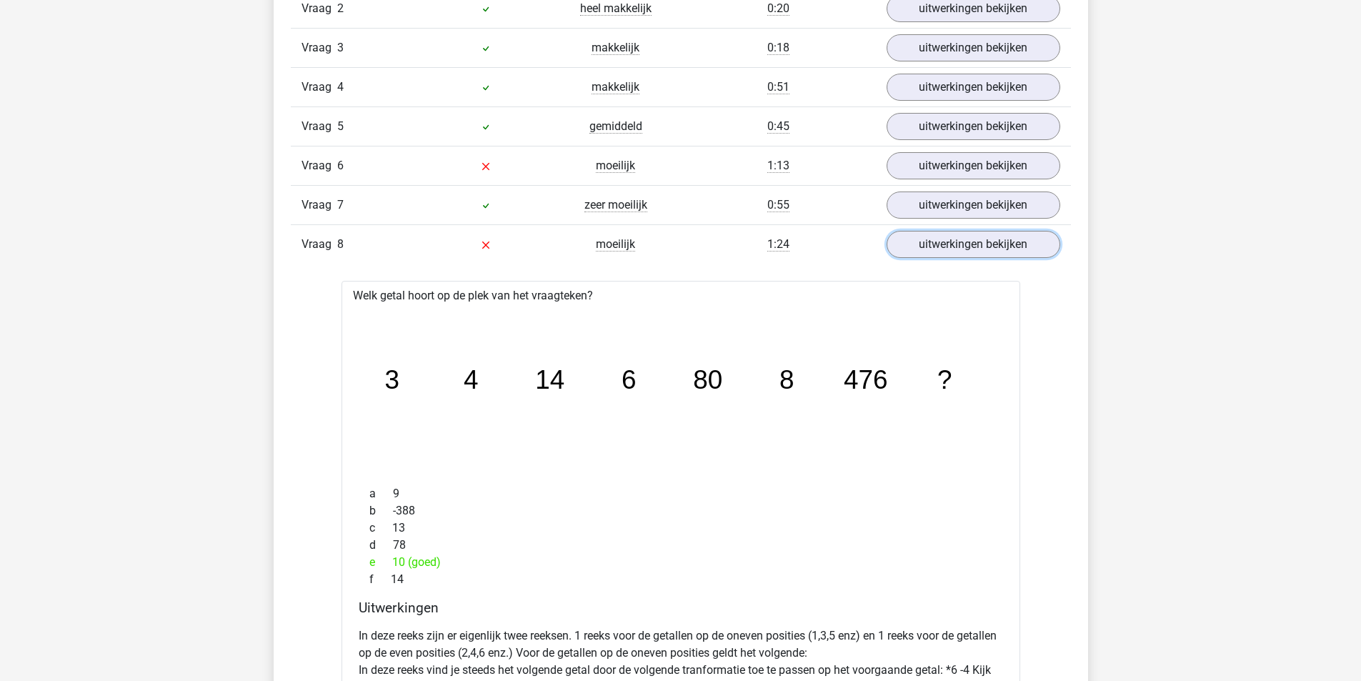
scroll to position [1358, 0]
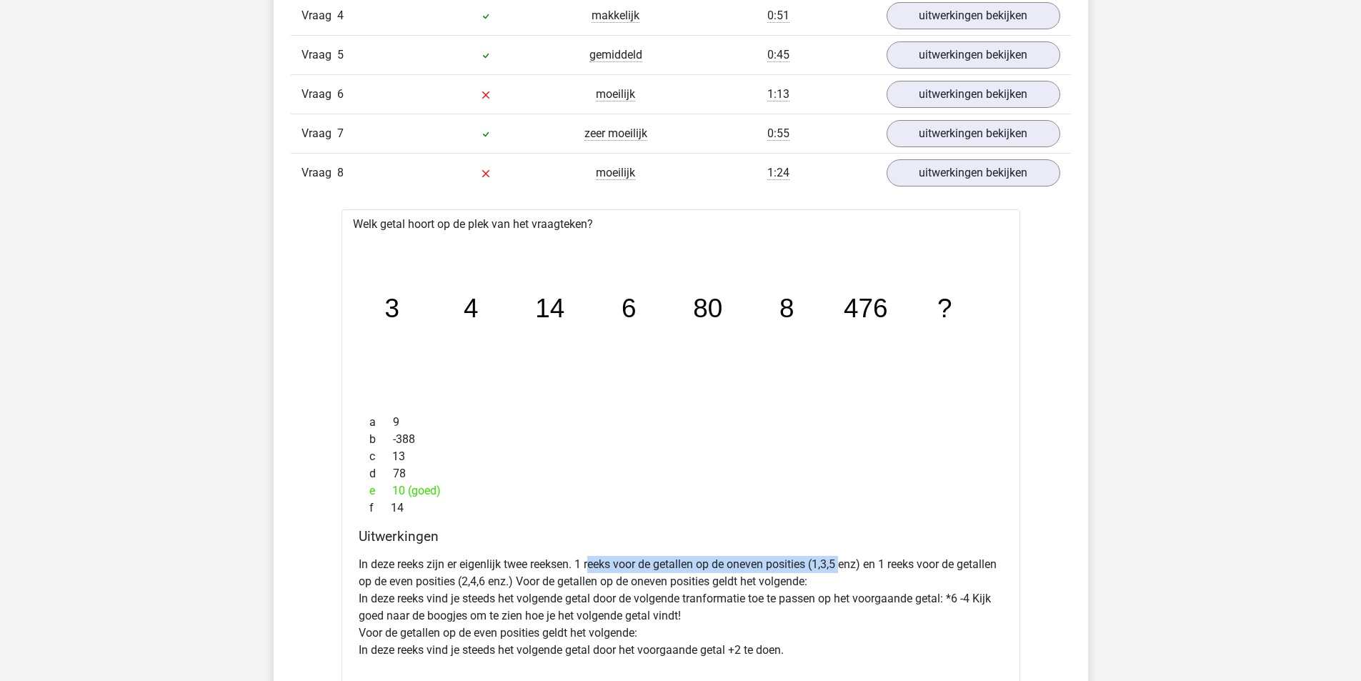
drag, startPoint x: 593, startPoint y: 562, endPoint x: 847, endPoint y: 562, distance: 253.7
click at [847, 562] on p "In deze reeks zijn er eigenlijk twee reeksen. 1 reeks voor de getallen op de on…" at bounding box center [681, 607] width 645 height 103
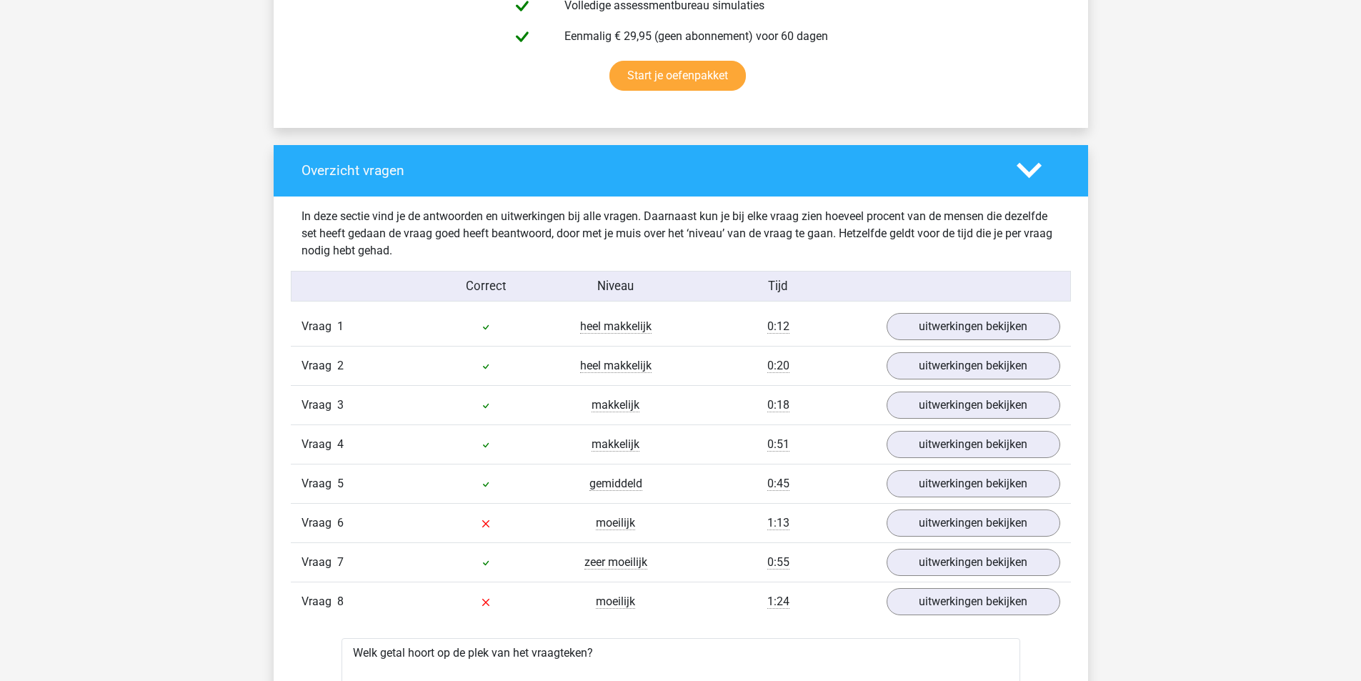
scroll to position [643, 0]
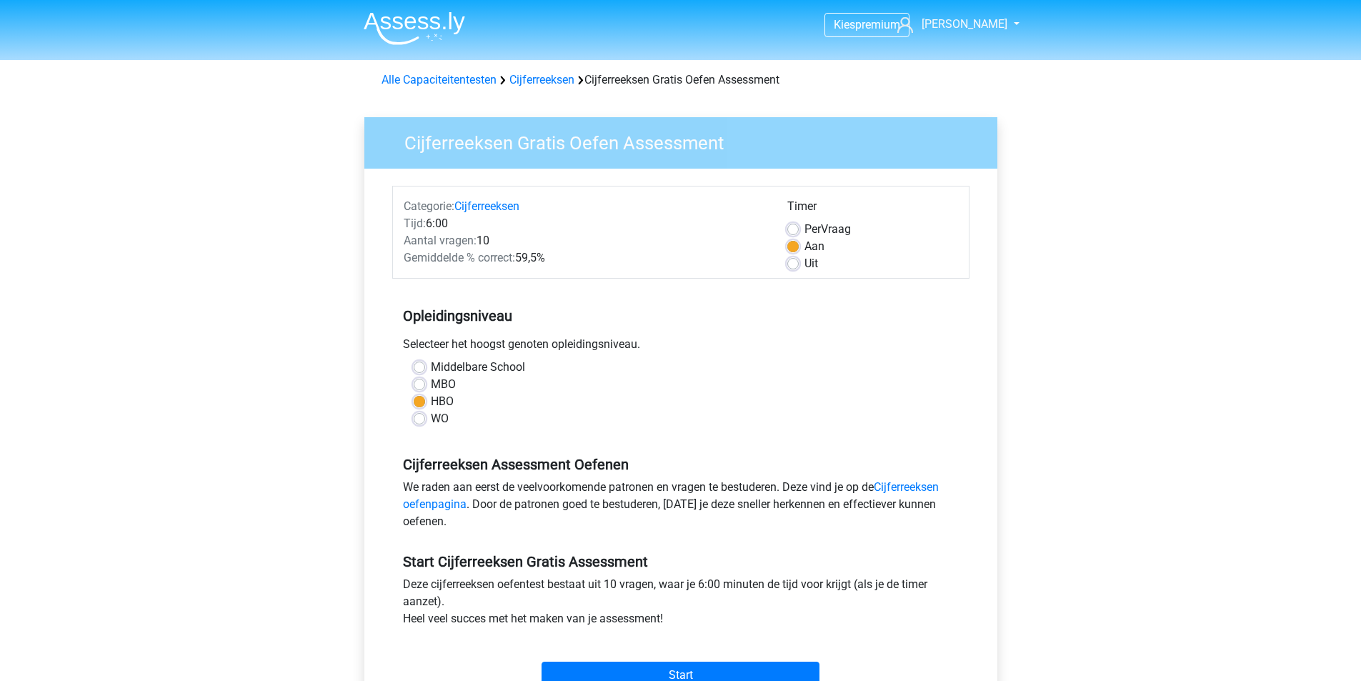
scroll to position [143, 0]
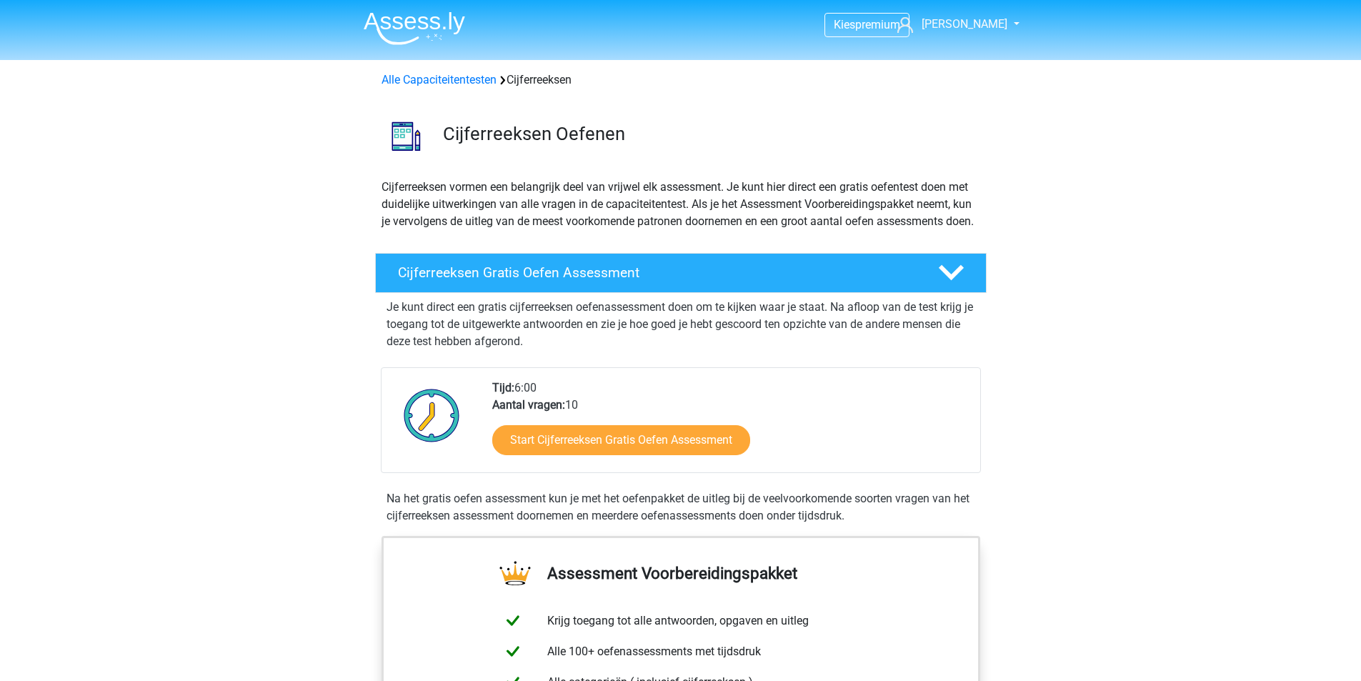
scroll to position [214, 0]
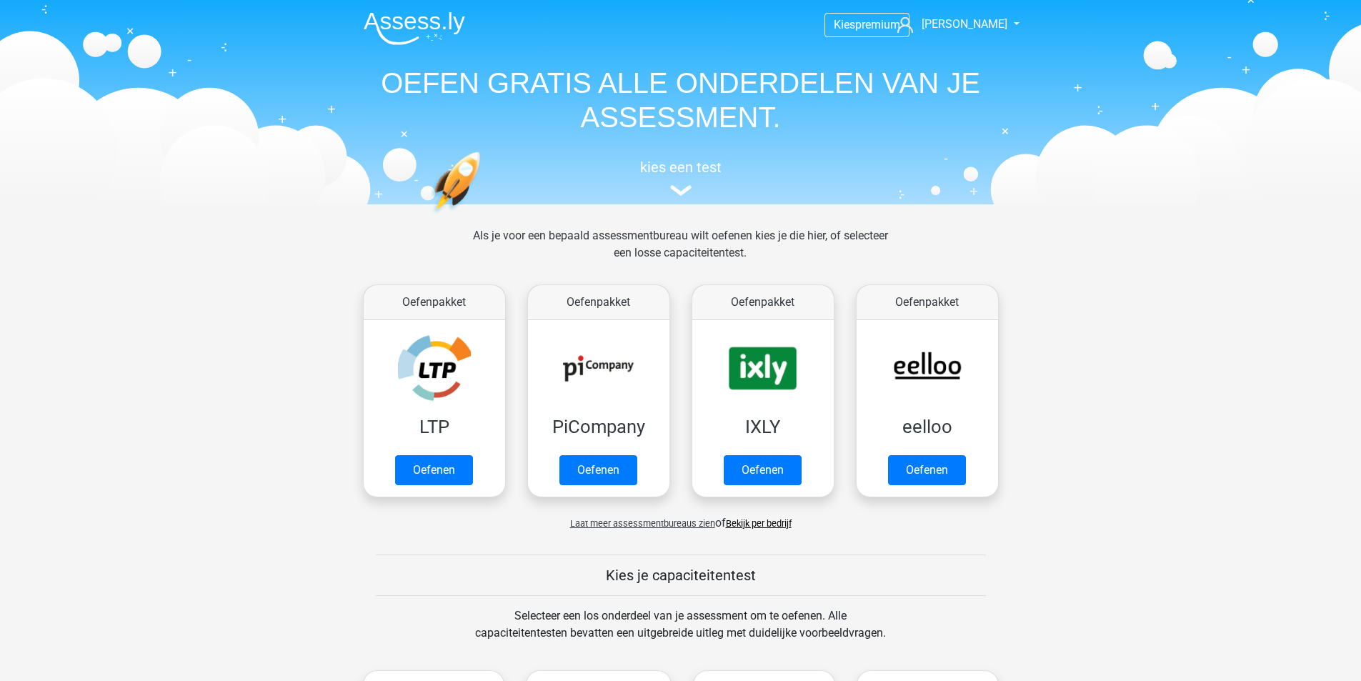
scroll to position [483, 0]
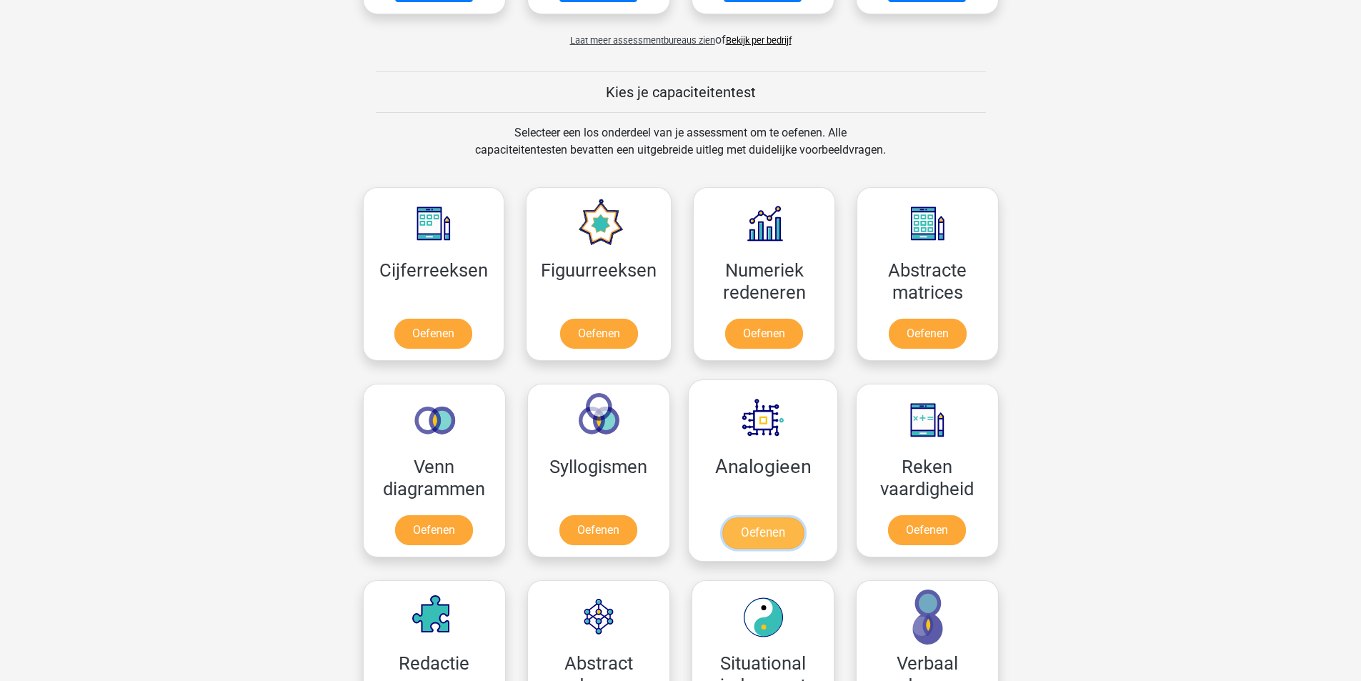
click at [791, 517] on link "Oefenen" at bounding box center [762, 532] width 81 height 31
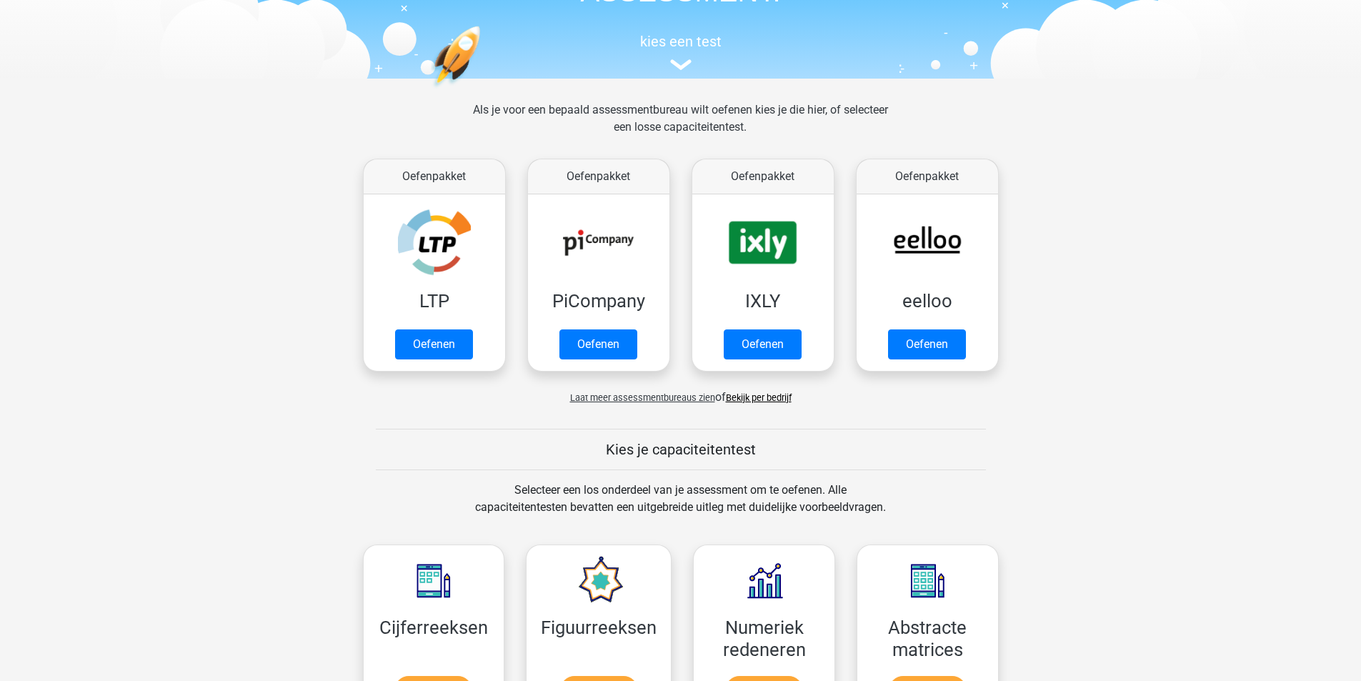
scroll to position [0, 0]
